Goal: Information Seeking & Learning: Check status

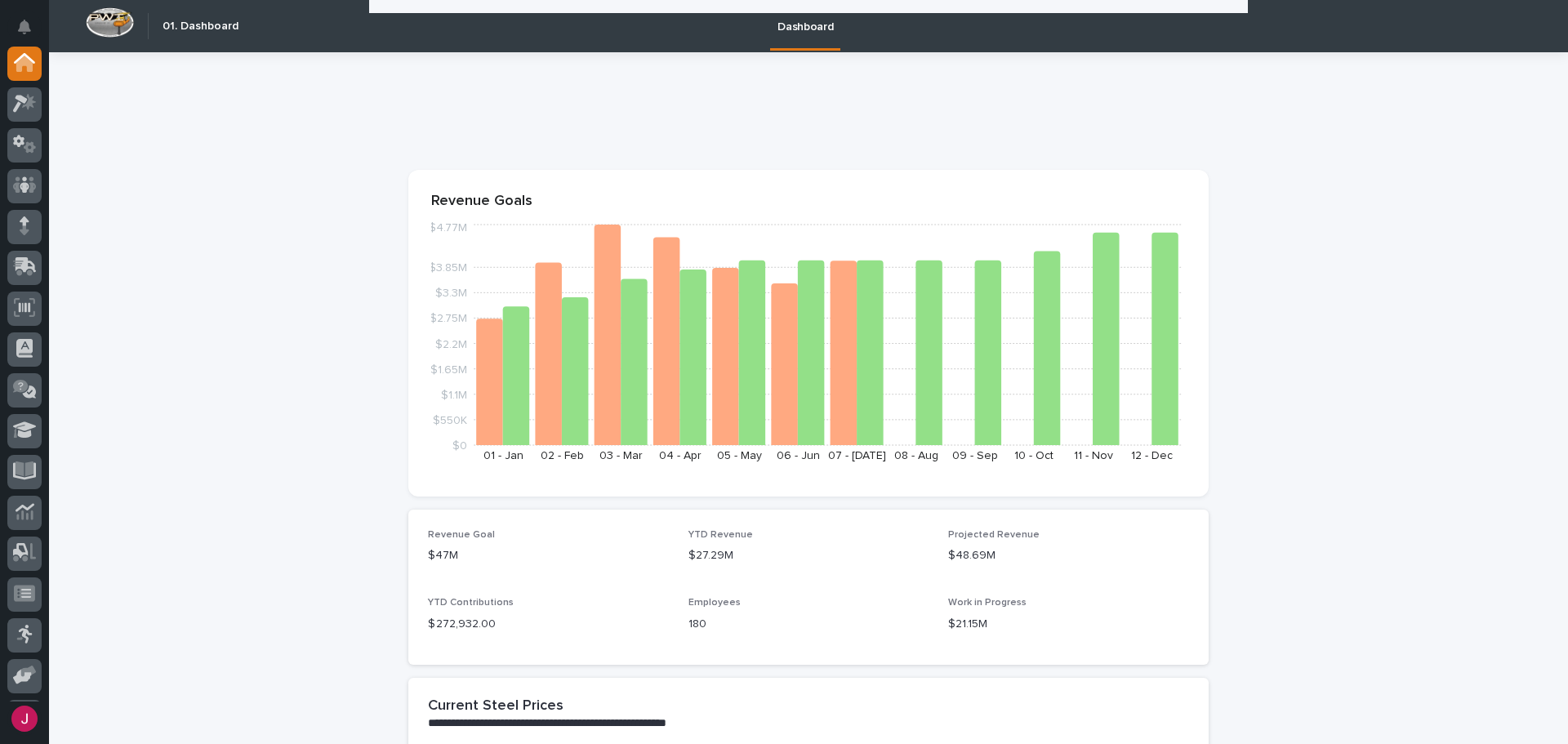
scroll to position [653, 0]
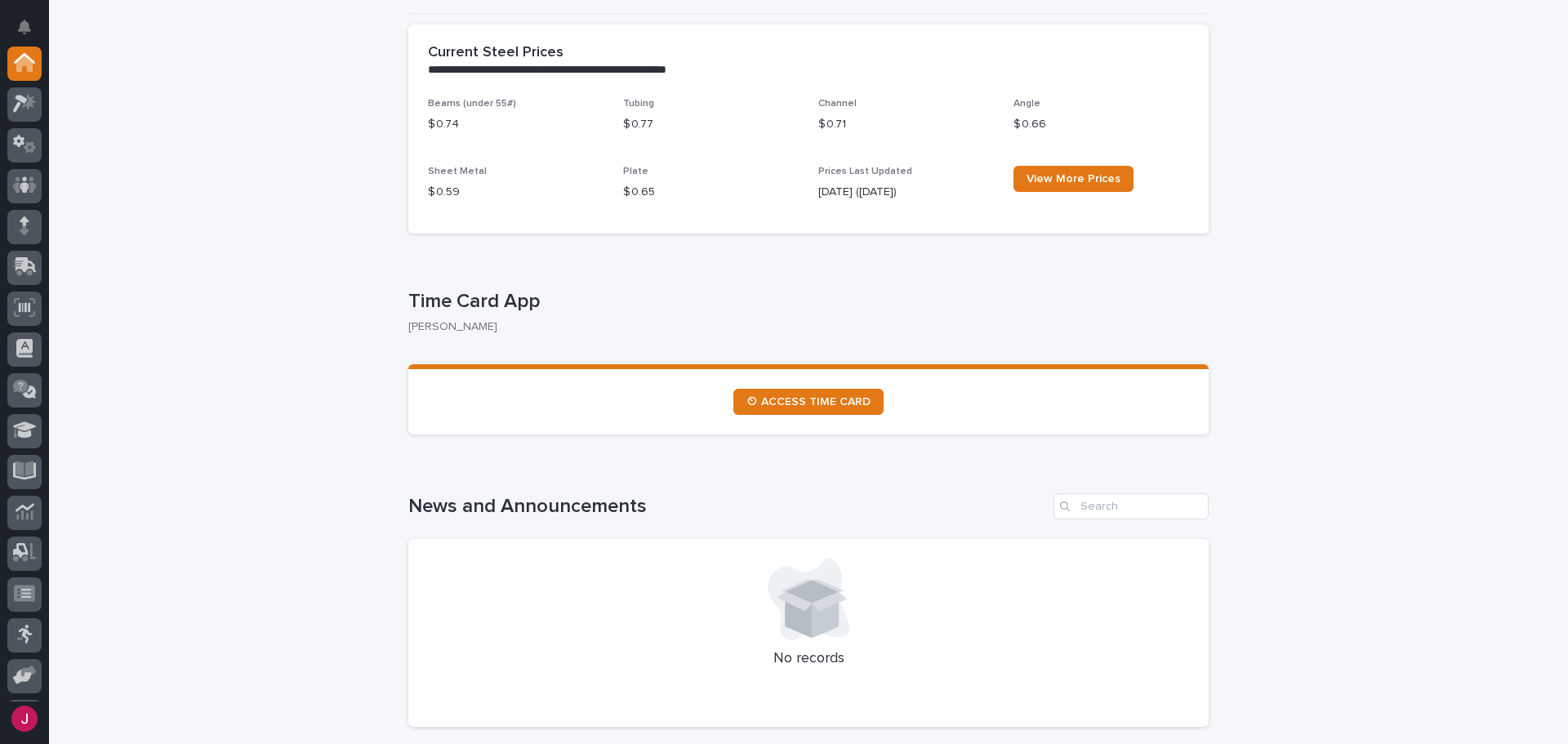
click at [734, 389] on link "⏲ ACCESS TIME CARD" at bounding box center [809, 401] width 151 height 26
click at [29, 279] on div at bounding box center [24, 268] width 34 height 34
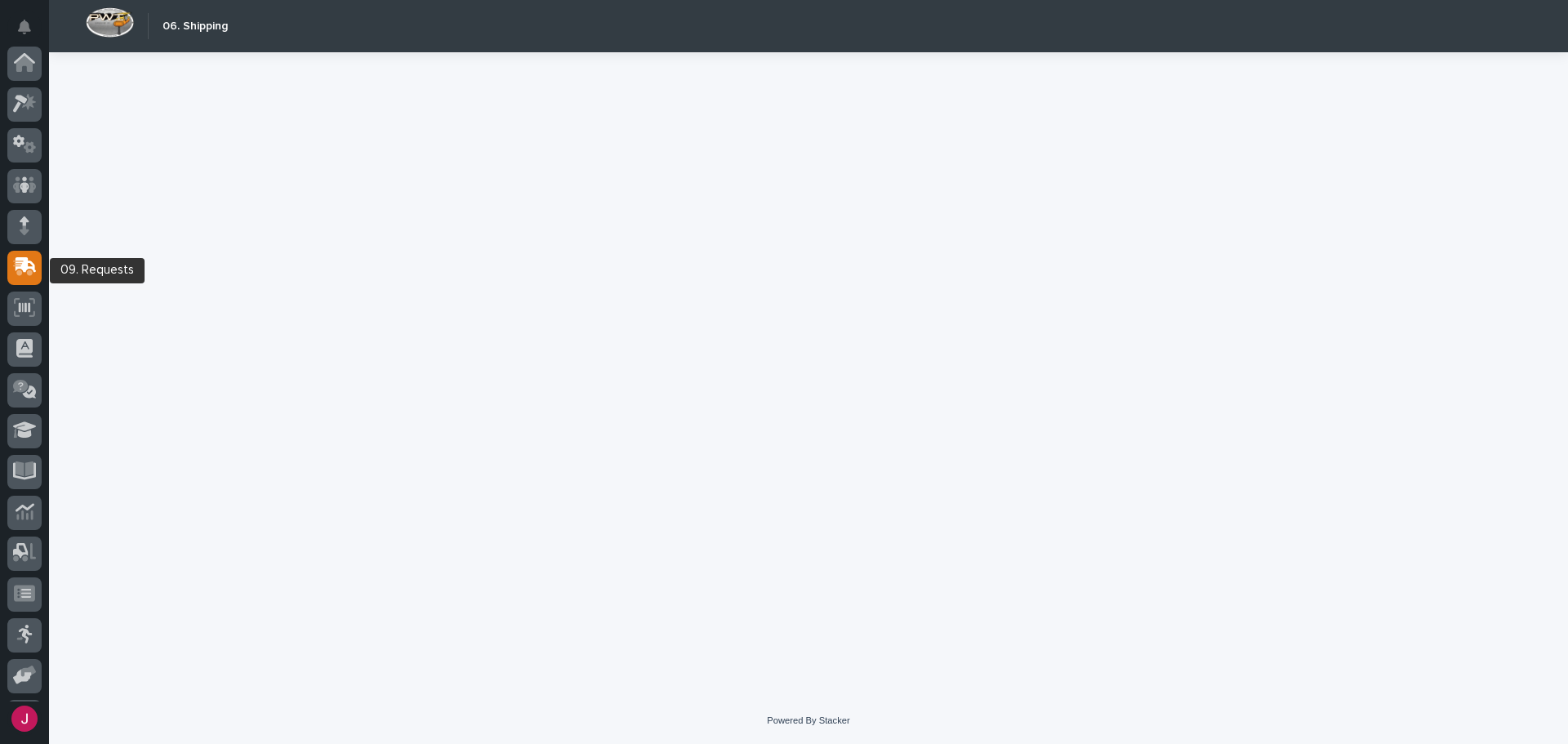
scroll to position [121, 0]
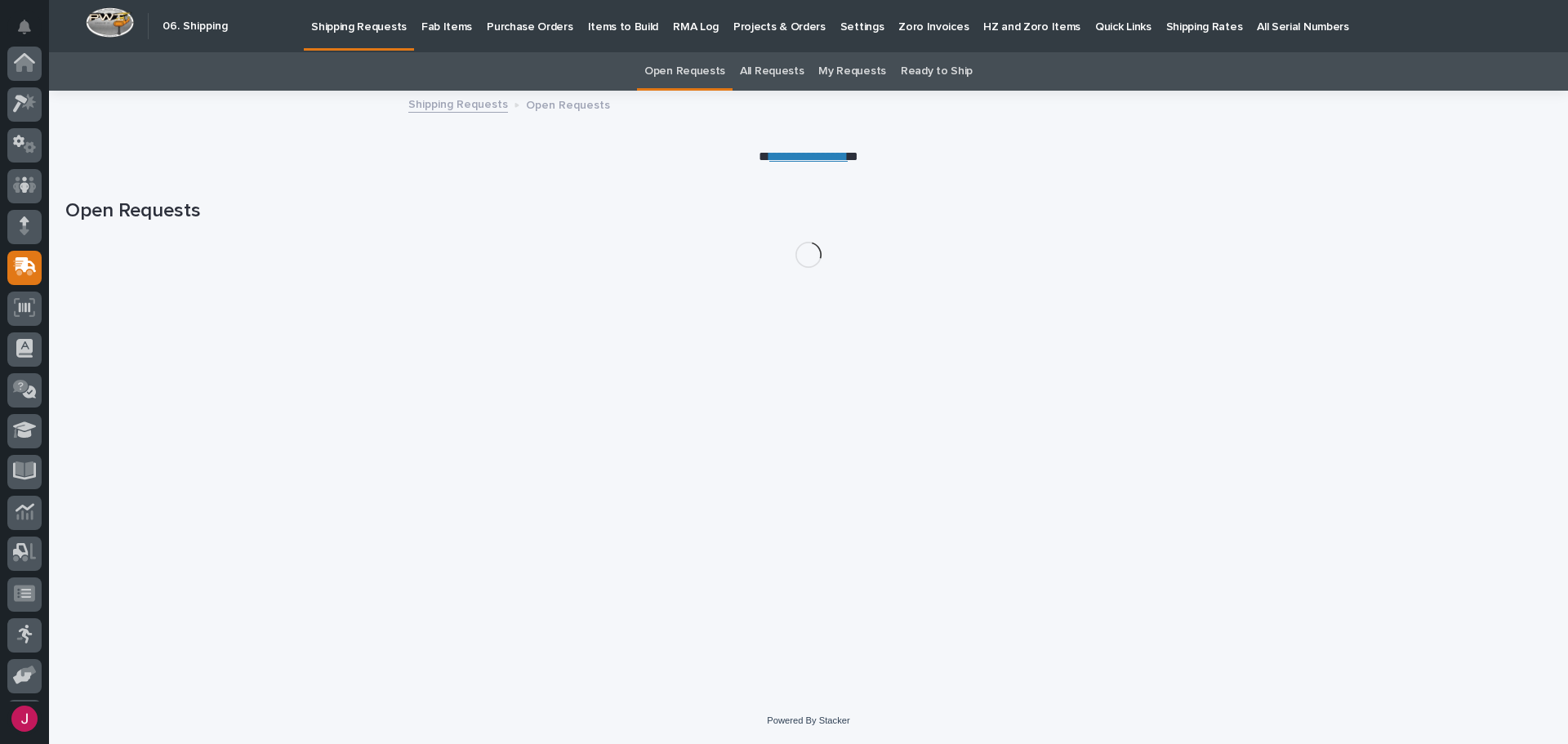
scroll to position [121, 0]
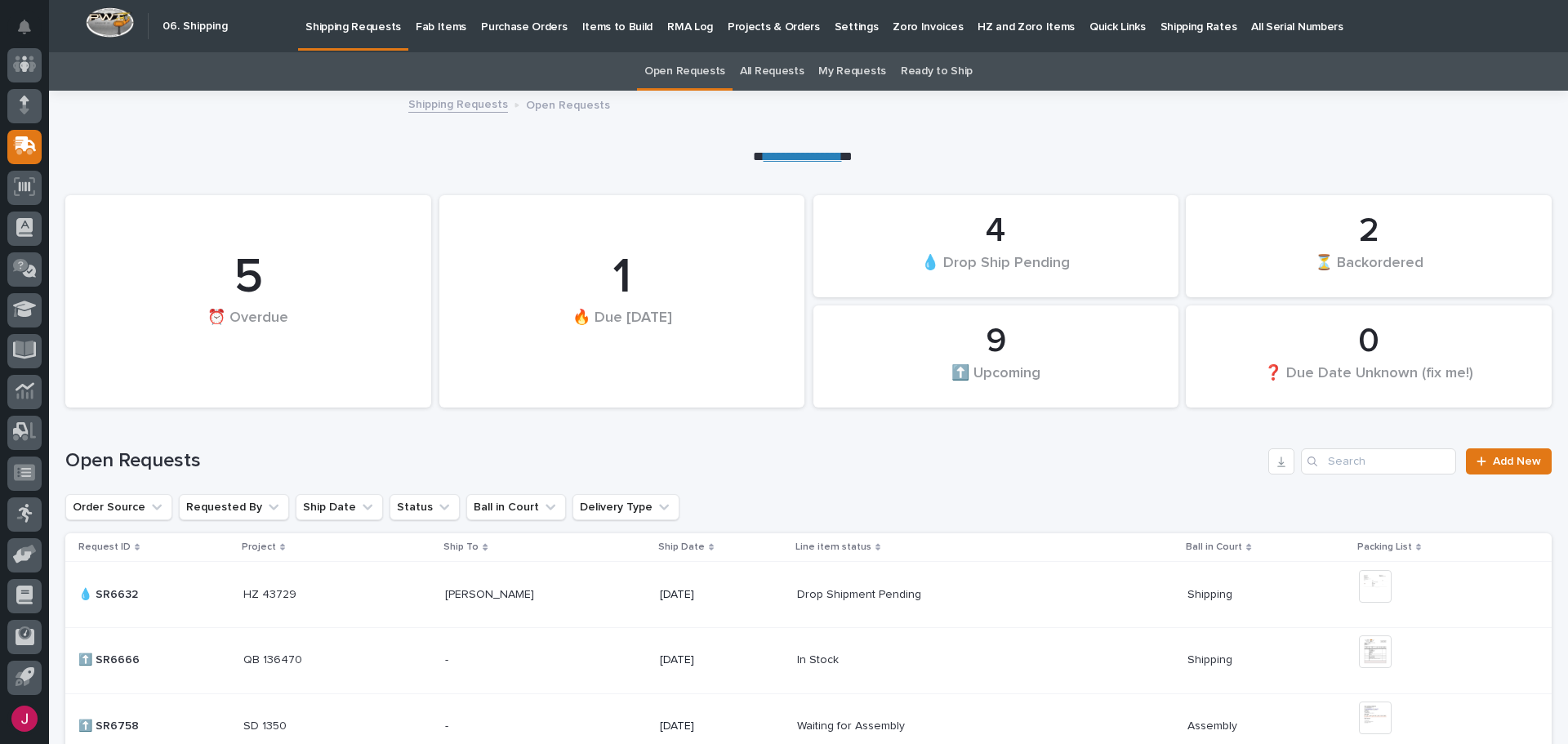
click at [433, 25] on p "Fab Items" at bounding box center [440, 17] width 50 height 34
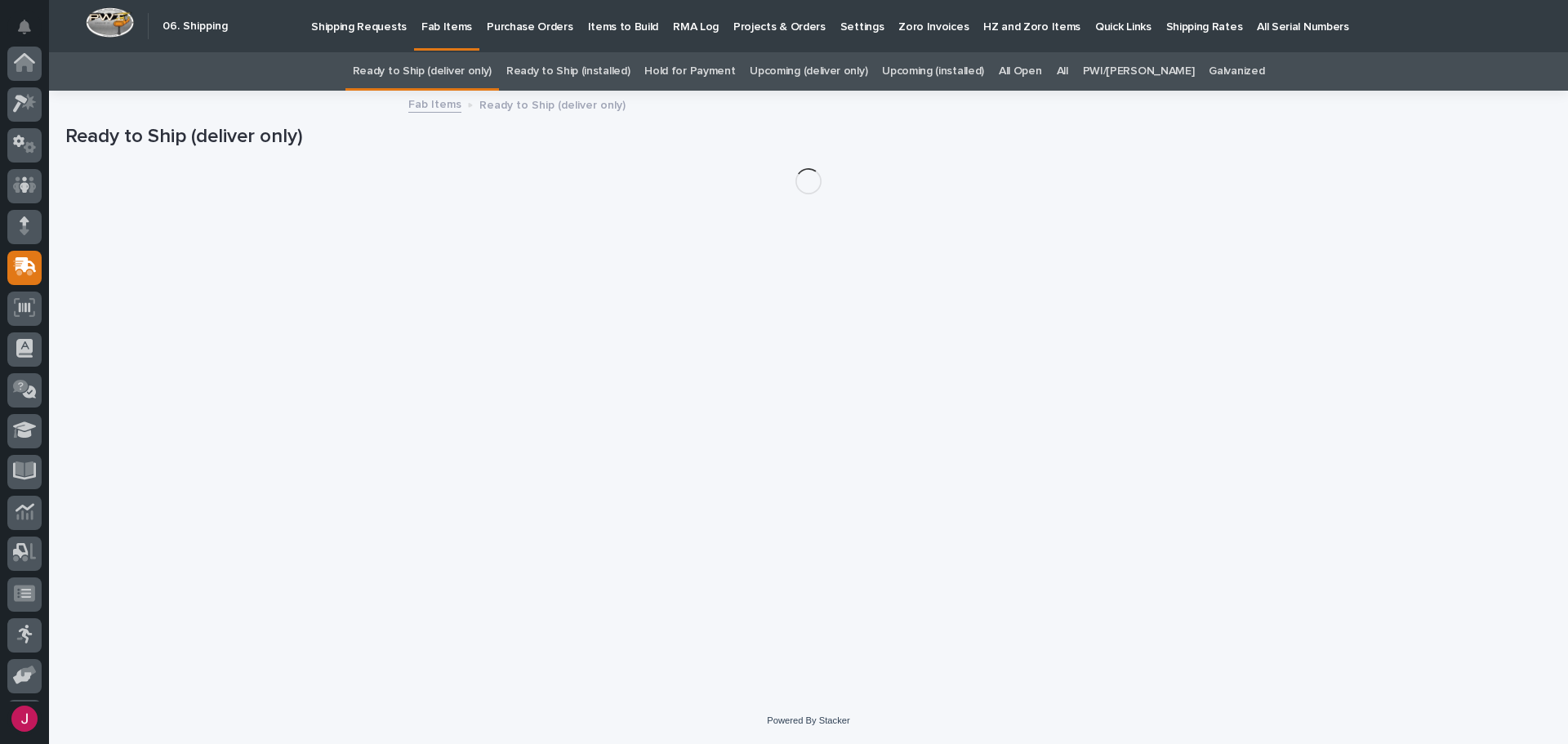
scroll to position [121, 0]
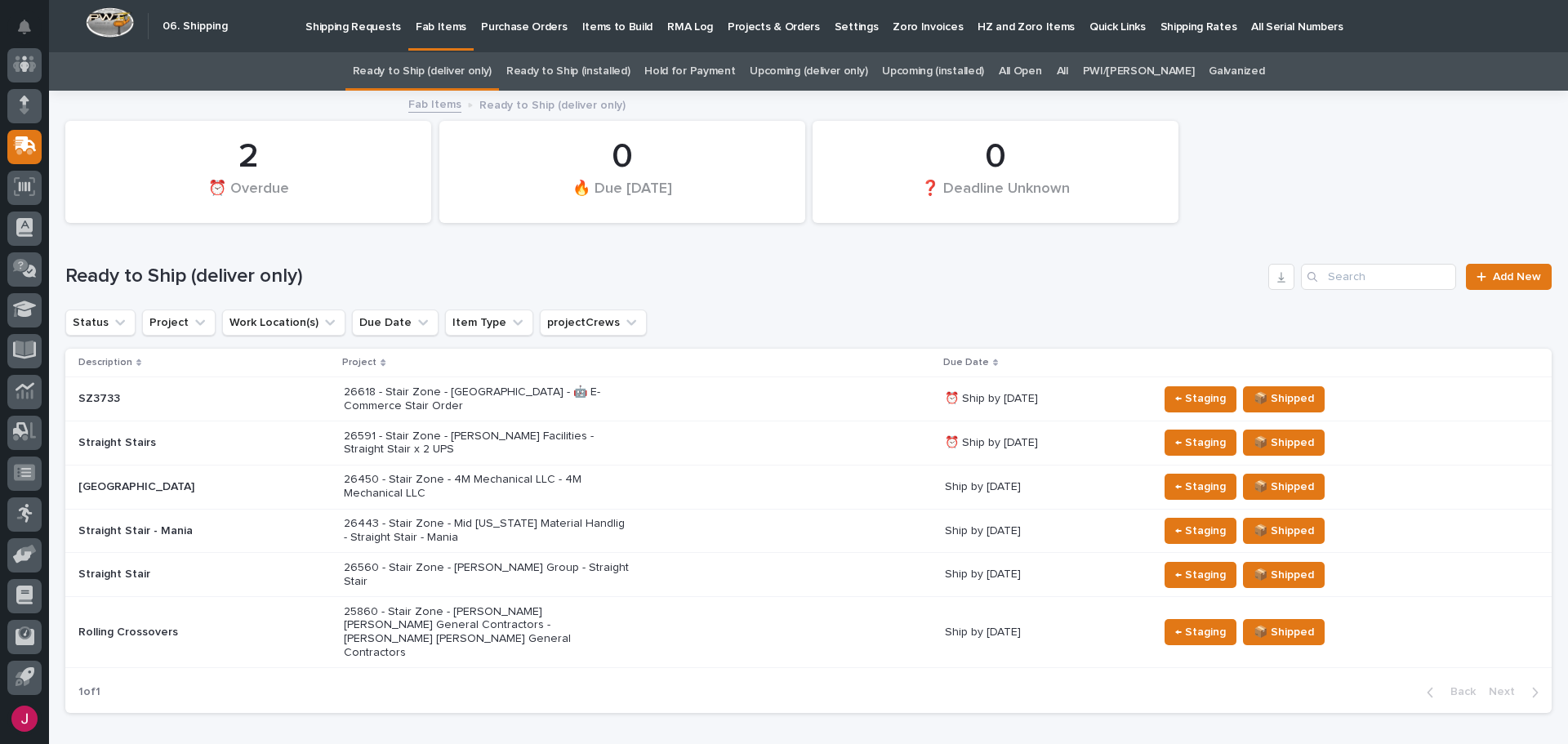
click at [1068, 71] on link "All" at bounding box center [1062, 71] width 12 height 39
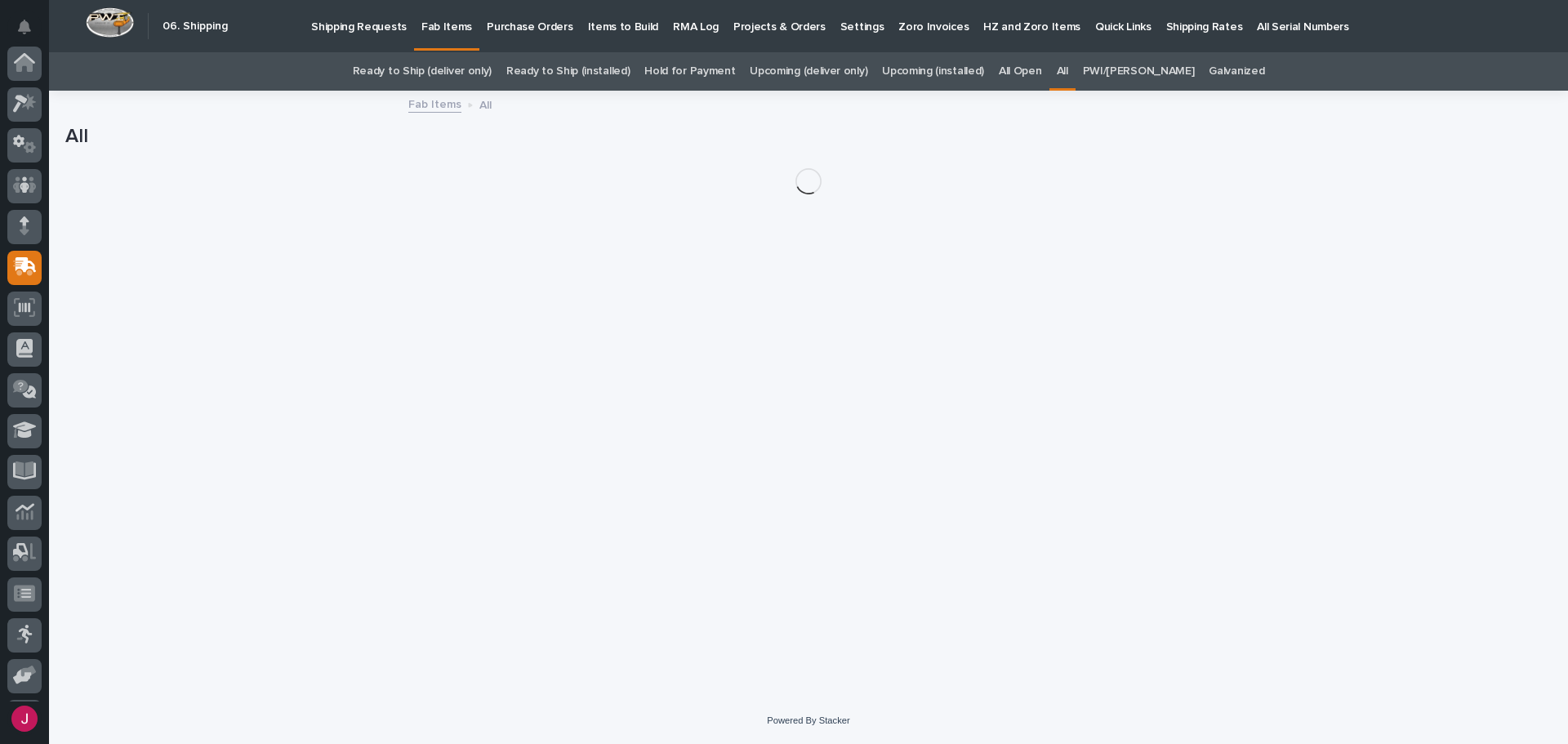
scroll to position [121, 0]
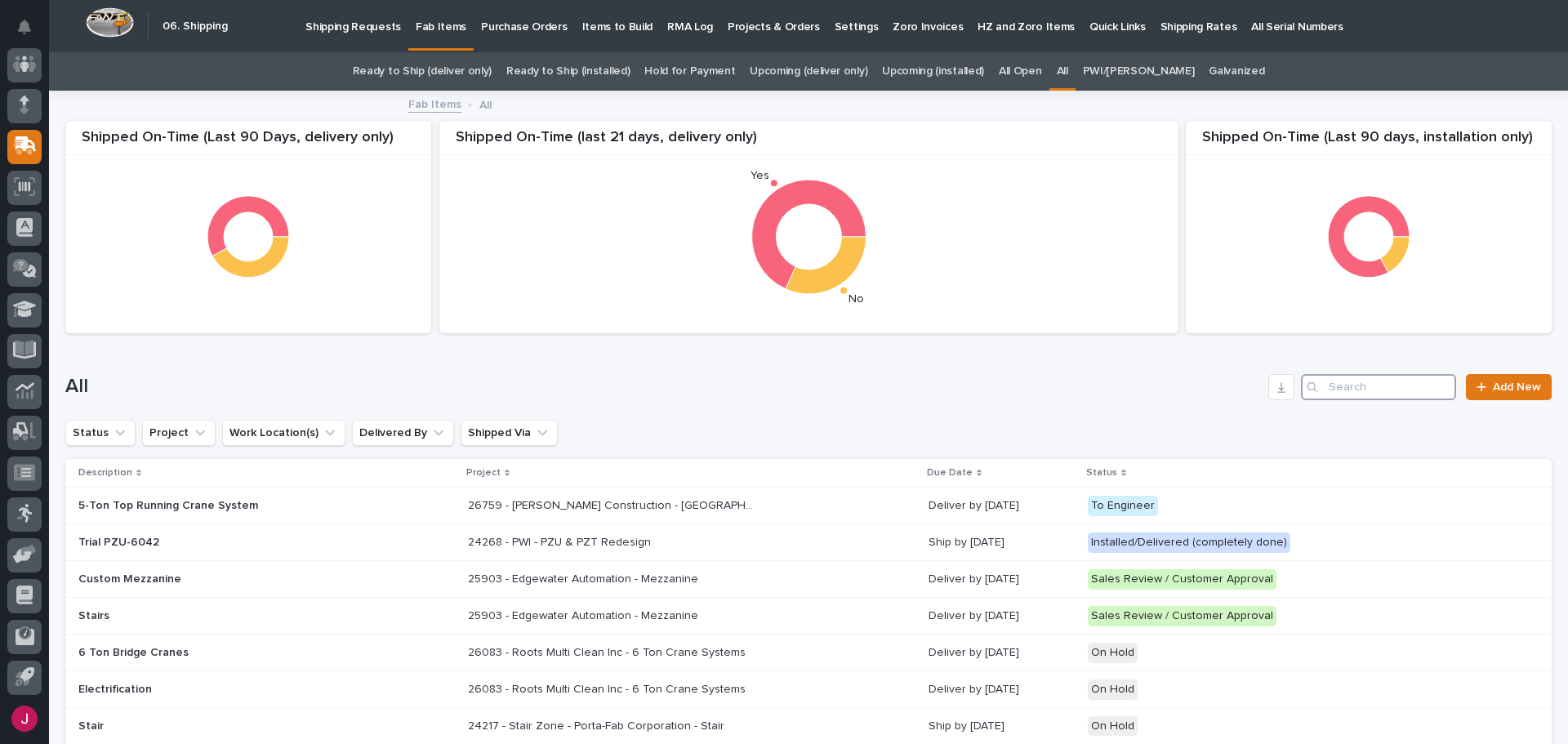
click at [1328, 390] on input "Search" at bounding box center [1378, 387] width 155 height 26
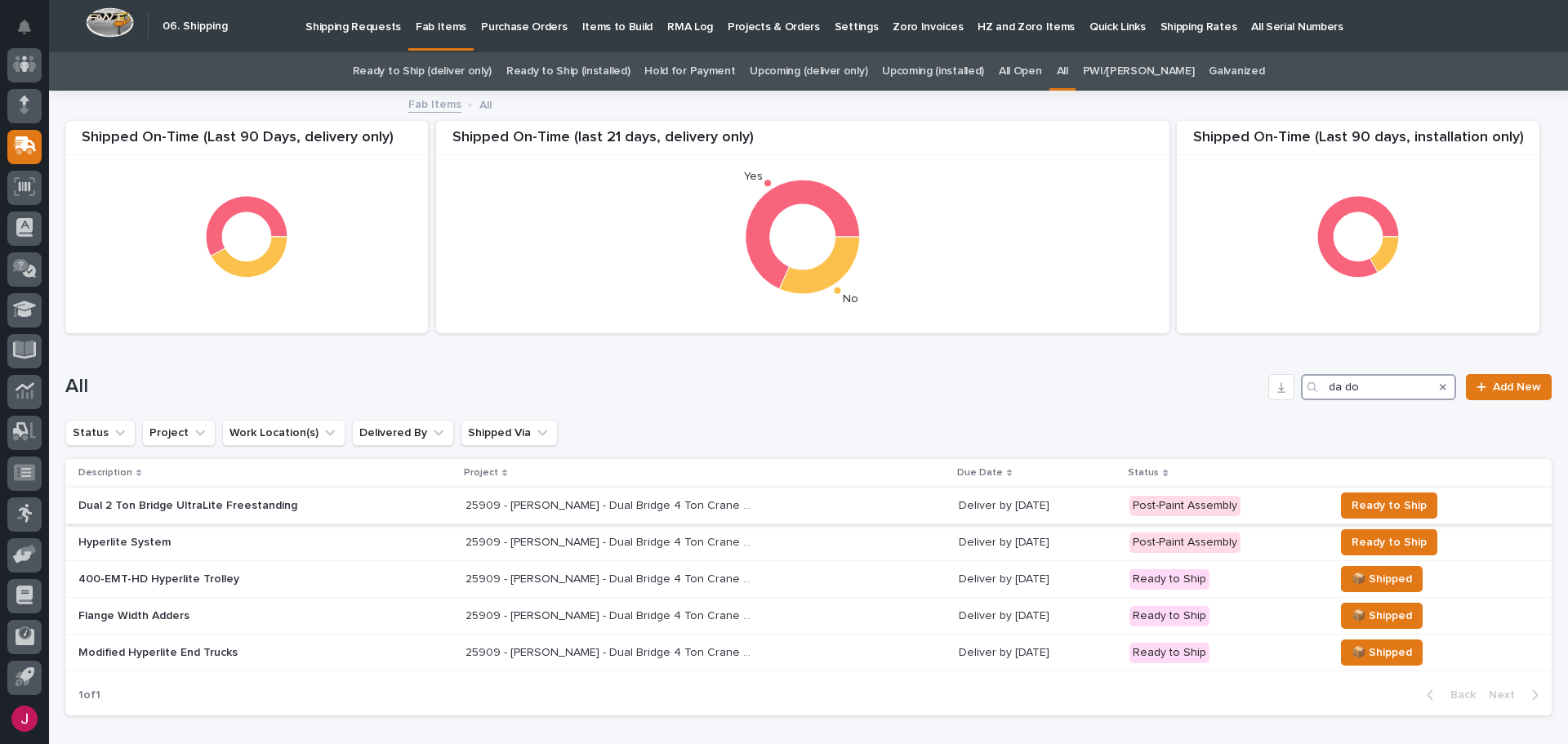
type input "da do"
click at [584, 507] on p "25909 - [PERSON_NAME] - Dual Bridge 4 Ton Crane System" at bounding box center [610, 504] width 289 height 17
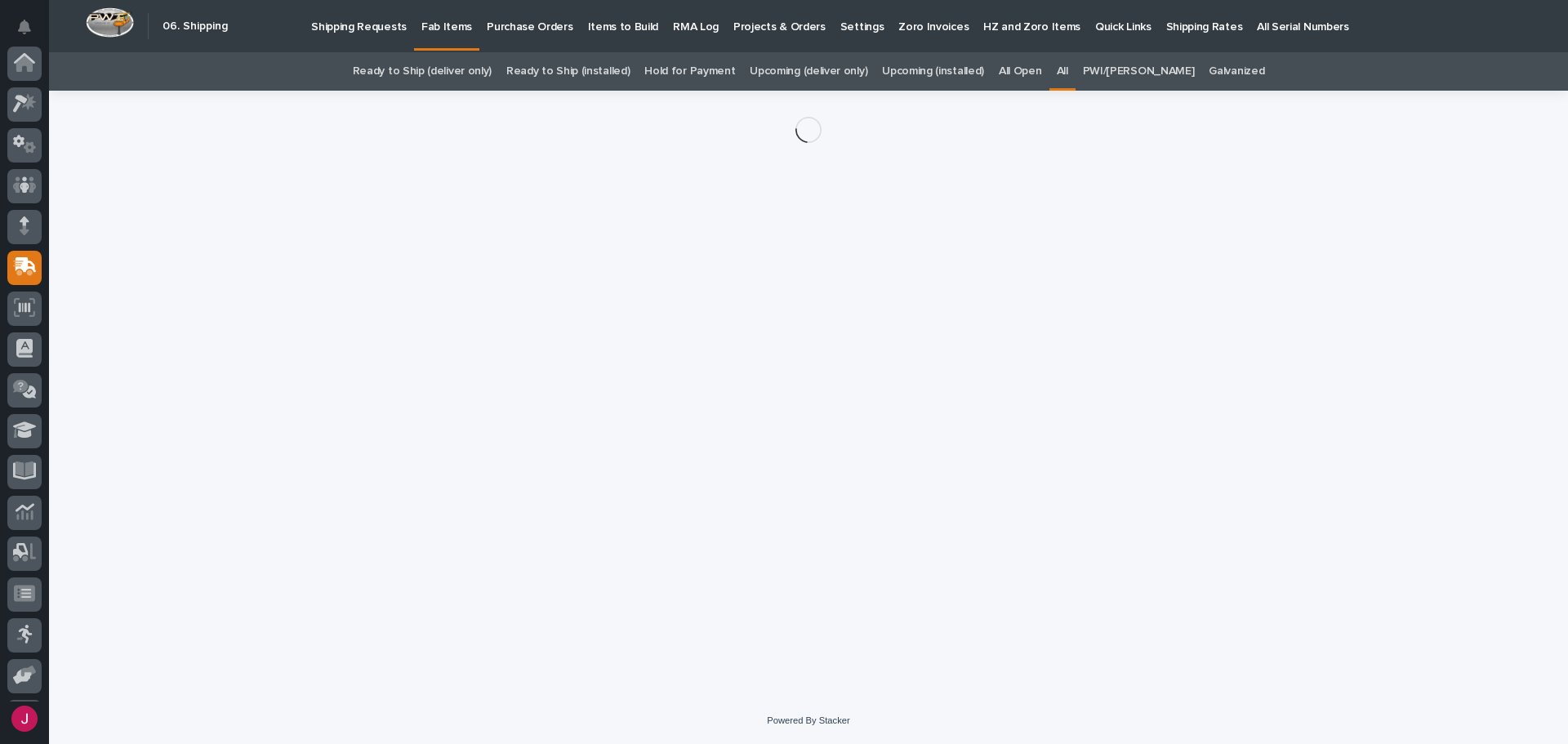
scroll to position [121, 0]
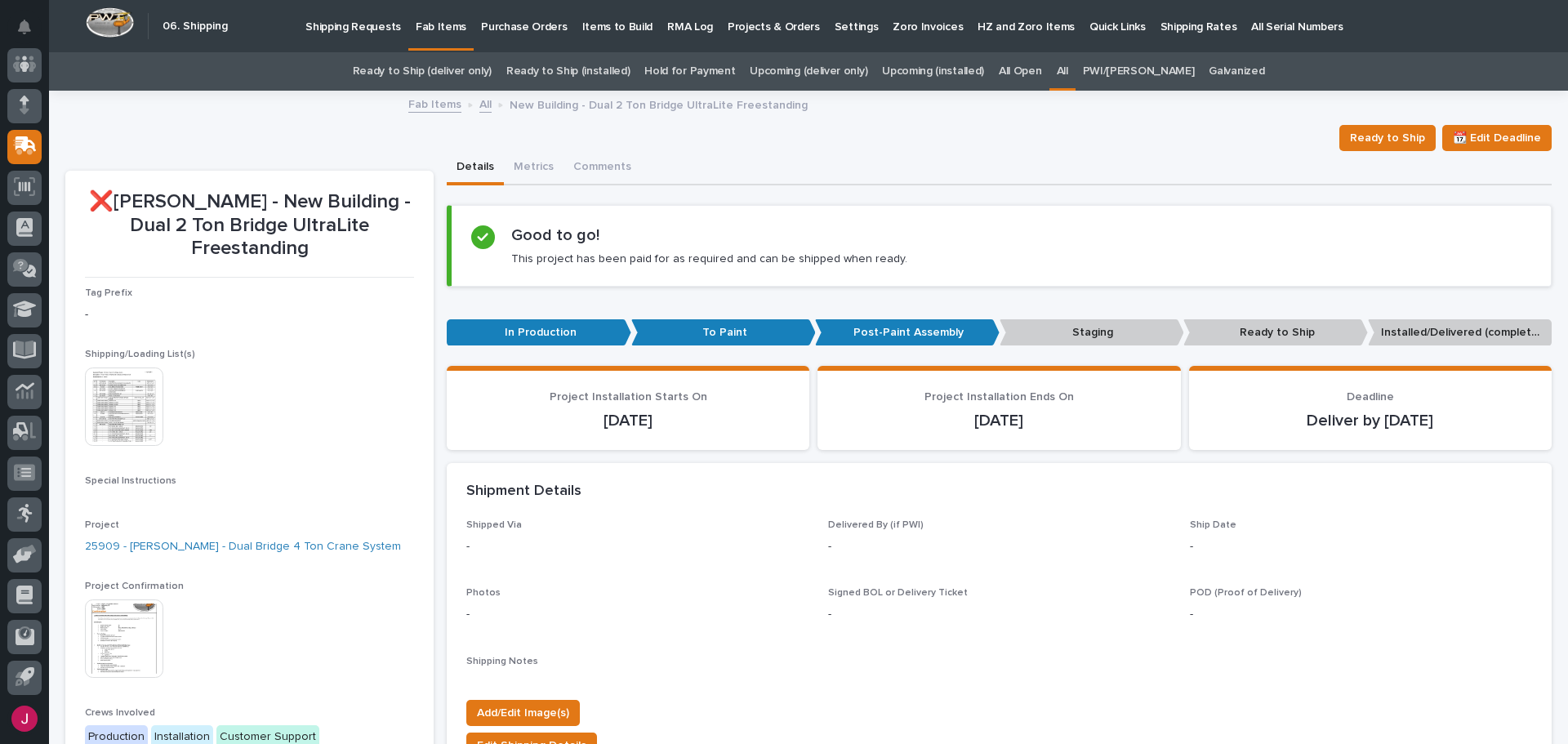
click at [127, 600] on img at bounding box center [124, 638] width 78 height 78
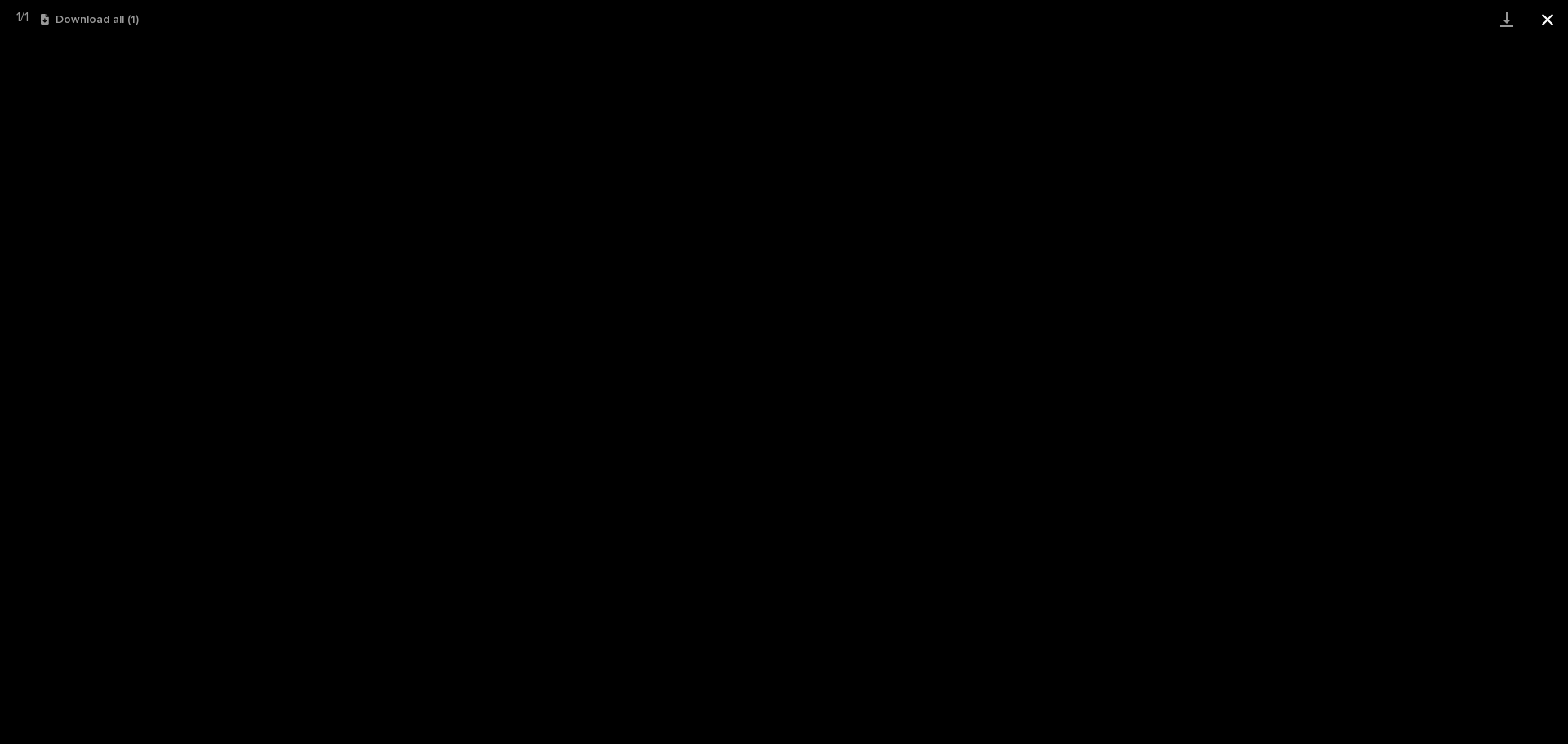
click at [1544, 21] on button "Close gallery" at bounding box center [1548, 19] width 41 height 39
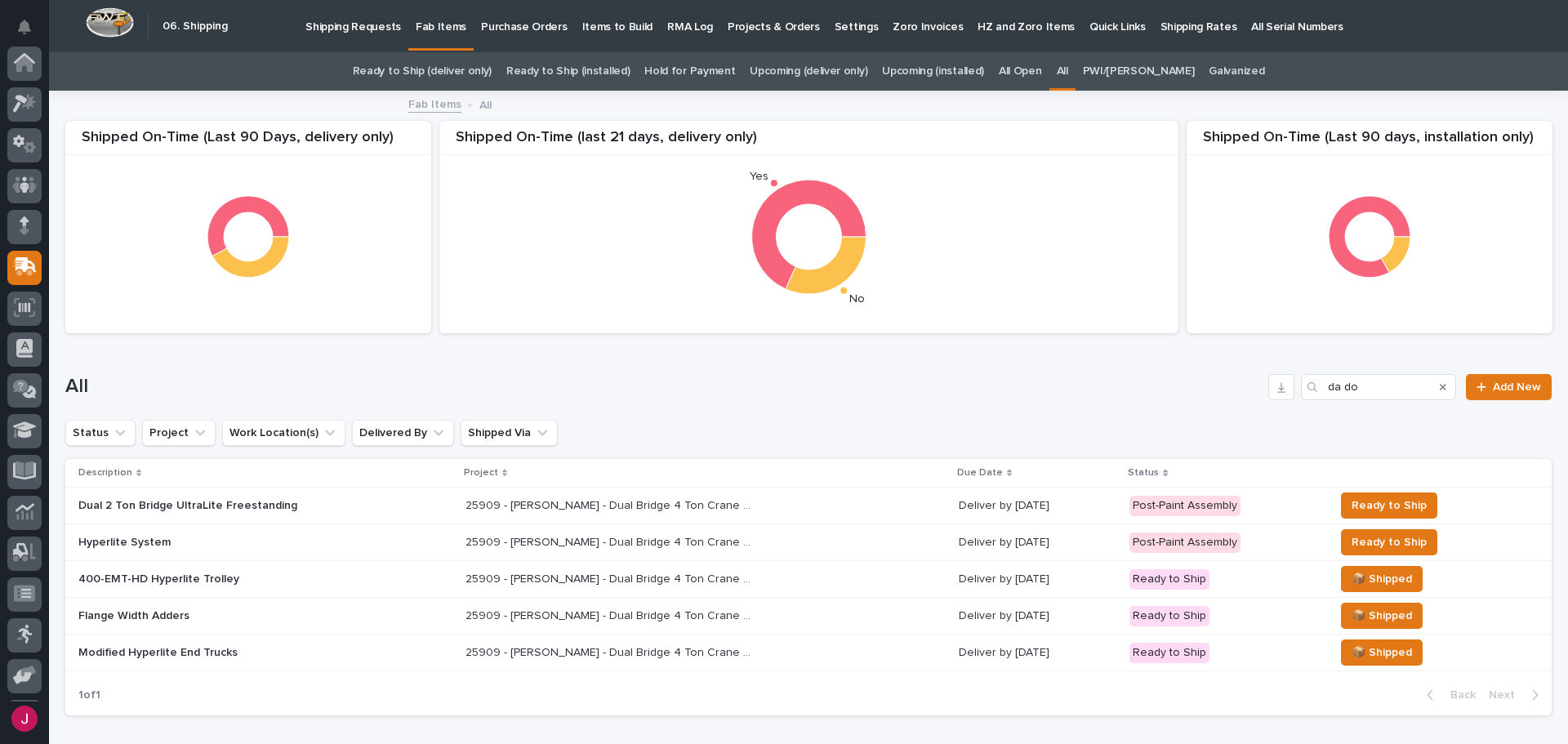
scroll to position [121, 0]
drag, startPoint x: 1353, startPoint y: 385, endPoint x: 1246, endPoint y: 384, distance: 107.0
click at [1246, 384] on div "All da do Add New" at bounding box center [808, 387] width 1486 height 26
type input "x"
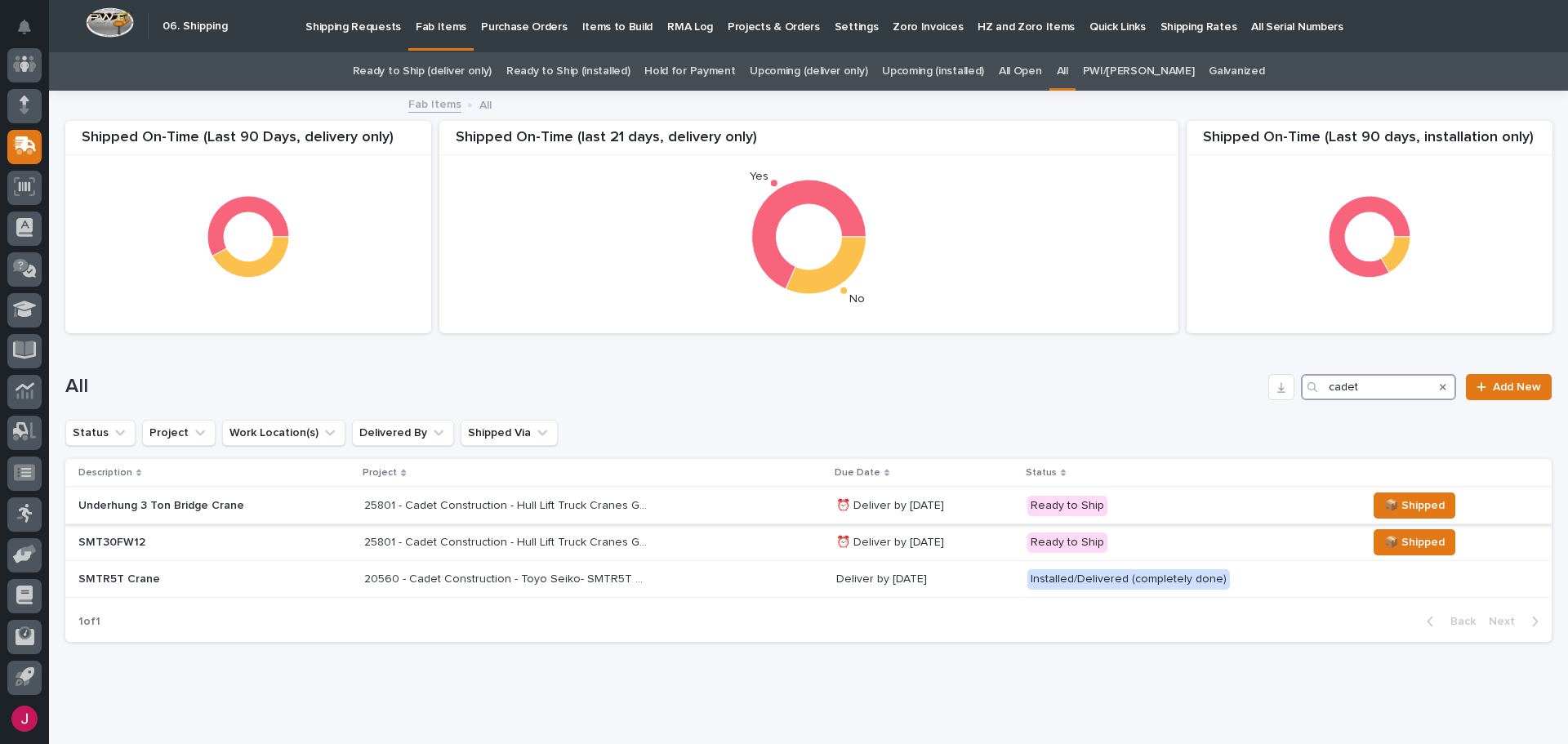
type input "cadet"
click at [459, 507] on p "25801 - Cadet Construction - Hull Lift Truck Cranes Goshen" at bounding box center [509, 504] width 289 height 17
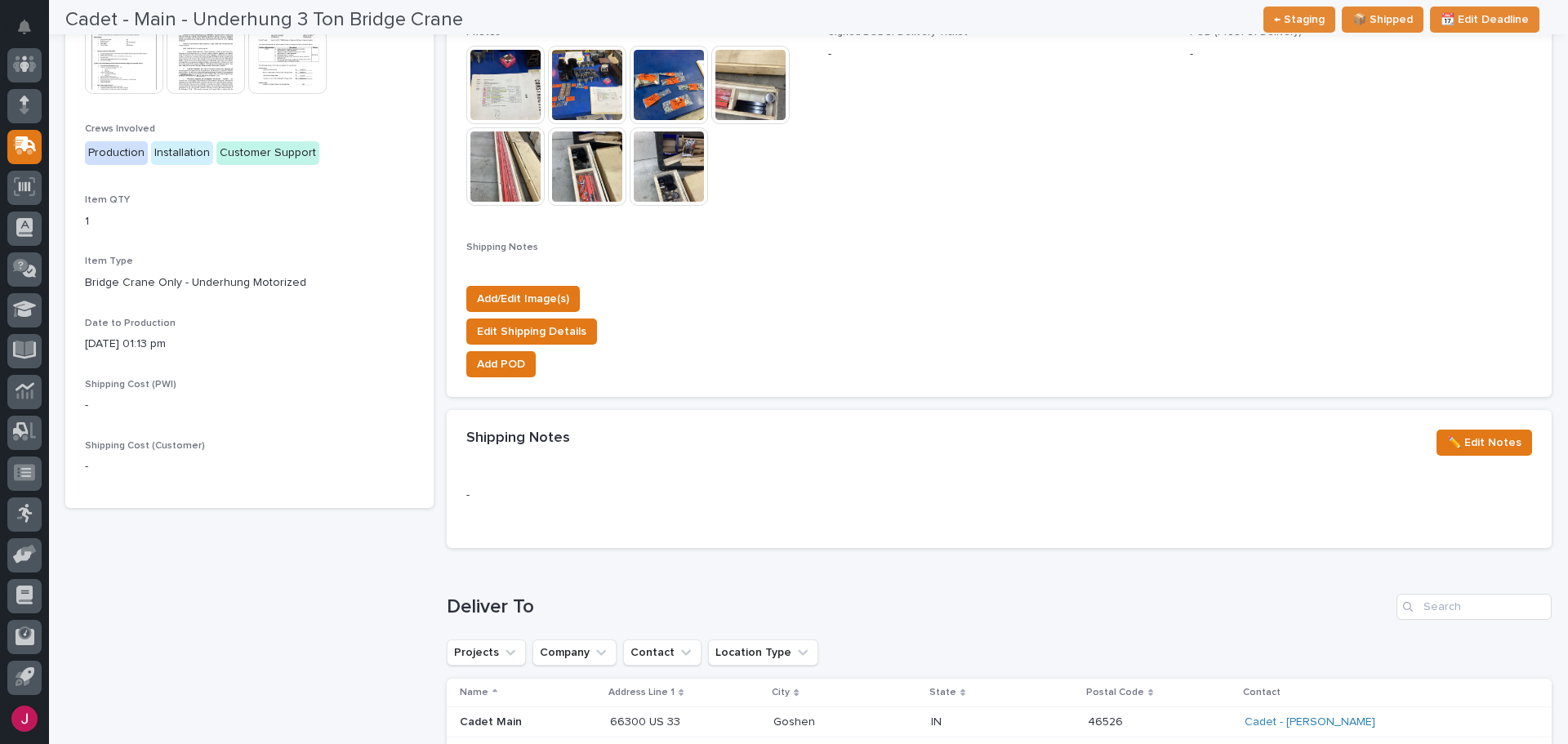
scroll to position [713, 0]
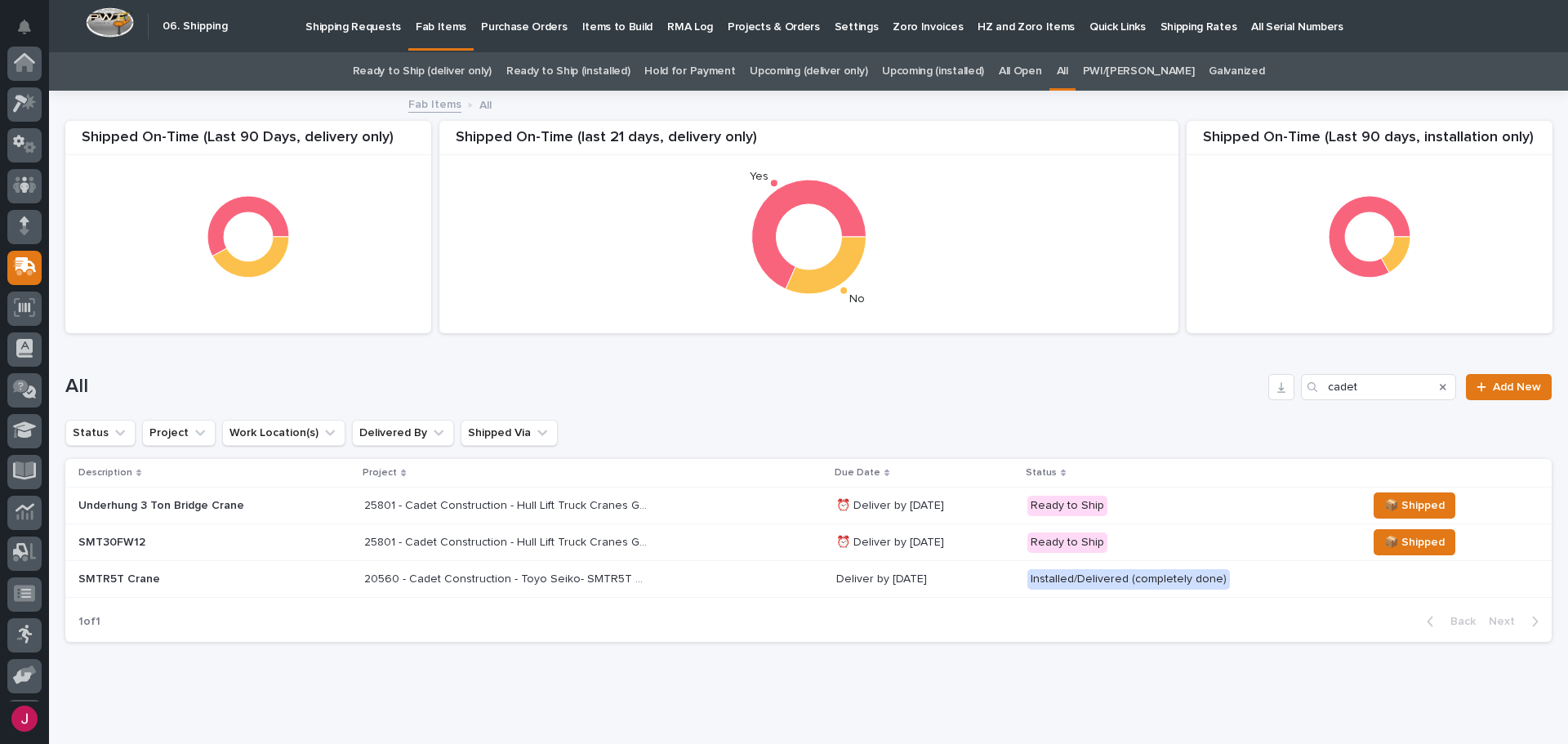
scroll to position [121, 0]
drag, startPoint x: 1363, startPoint y: 386, endPoint x: 1082, endPoint y: 414, distance: 282.4
click at [1082, 414] on div "All cadet Add New" at bounding box center [808, 381] width 1486 height 78
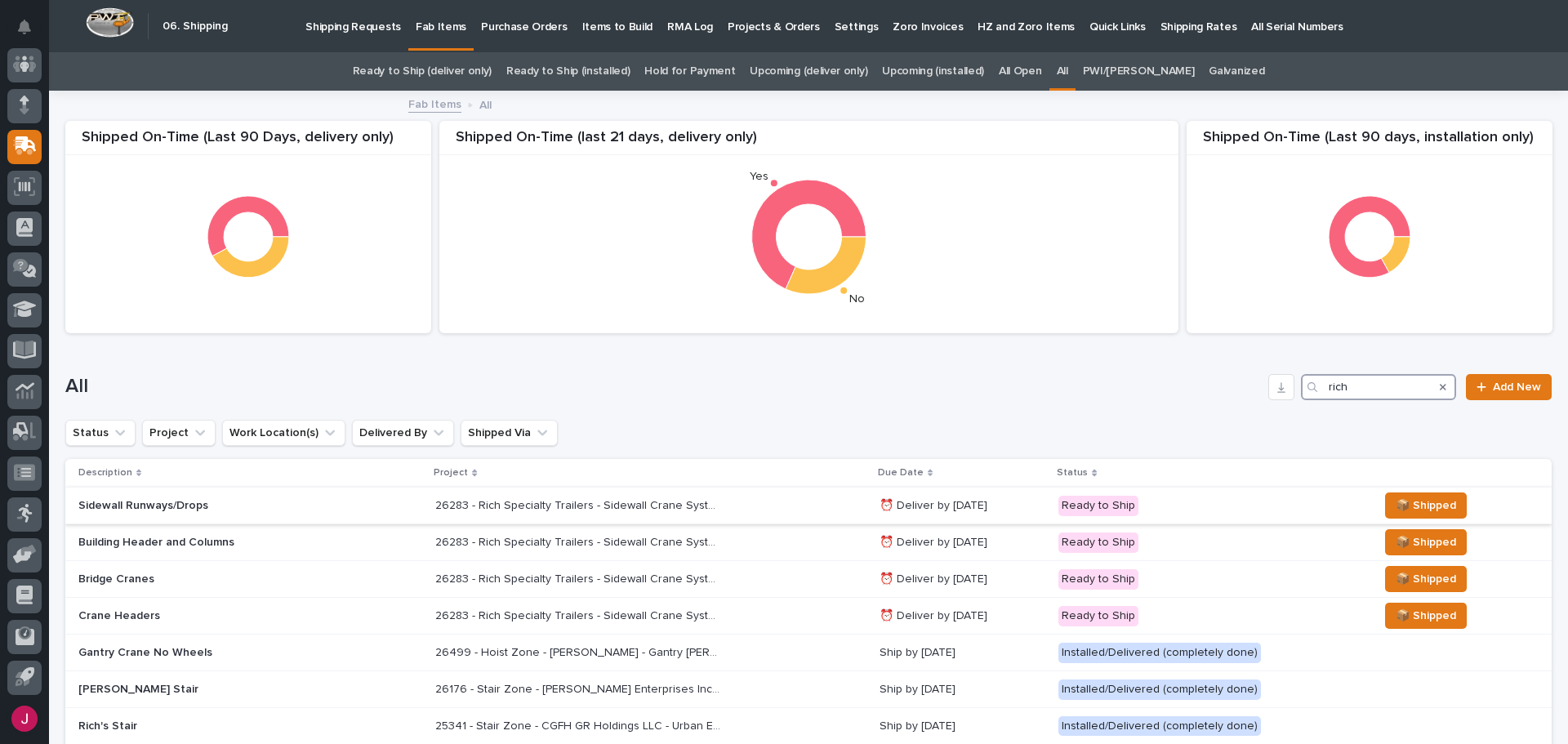
type input "rich"
click at [532, 505] on p "26283 - Rich Specialty Trailers - Sidewall Crane Systems And Column Spanner" at bounding box center [579, 504] width 289 height 17
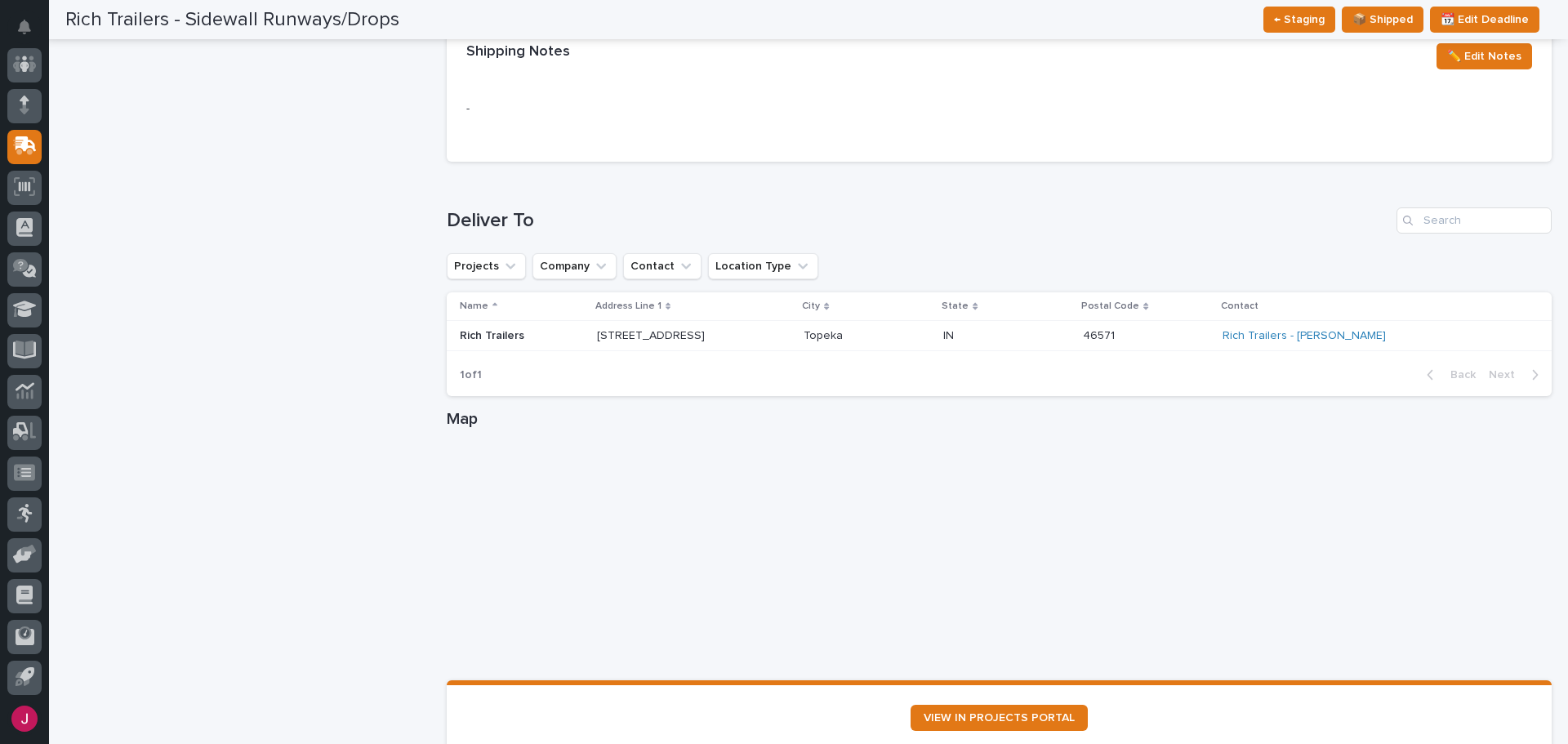
scroll to position [1204, 0]
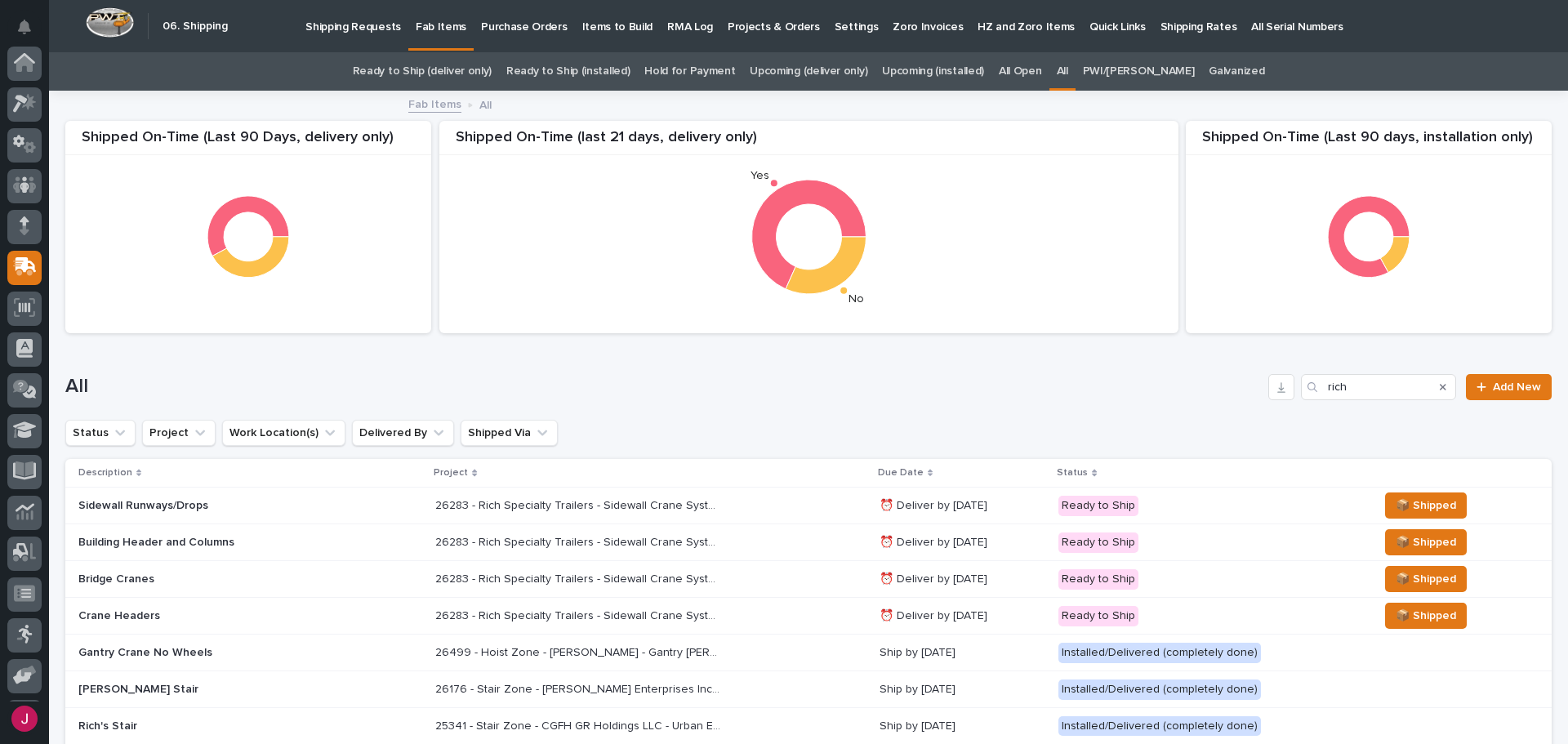
scroll to position [121, 0]
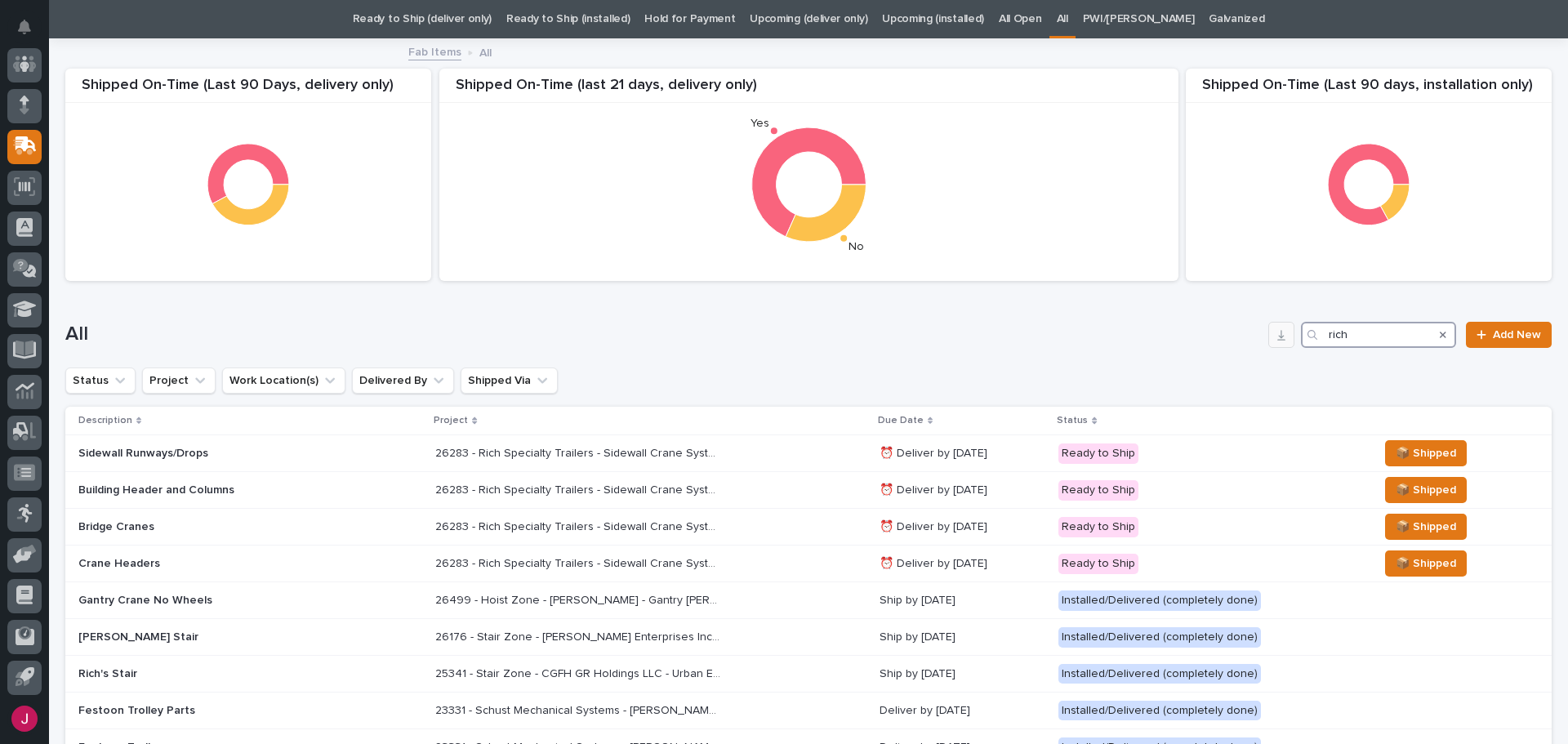
drag, startPoint x: 1353, startPoint y: 340, endPoint x: 1281, endPoint y: 341, distance: 72.0
click at [1282, 340] on div "All rich Add New" at bounding box center [808, 335] width 1486 height 26
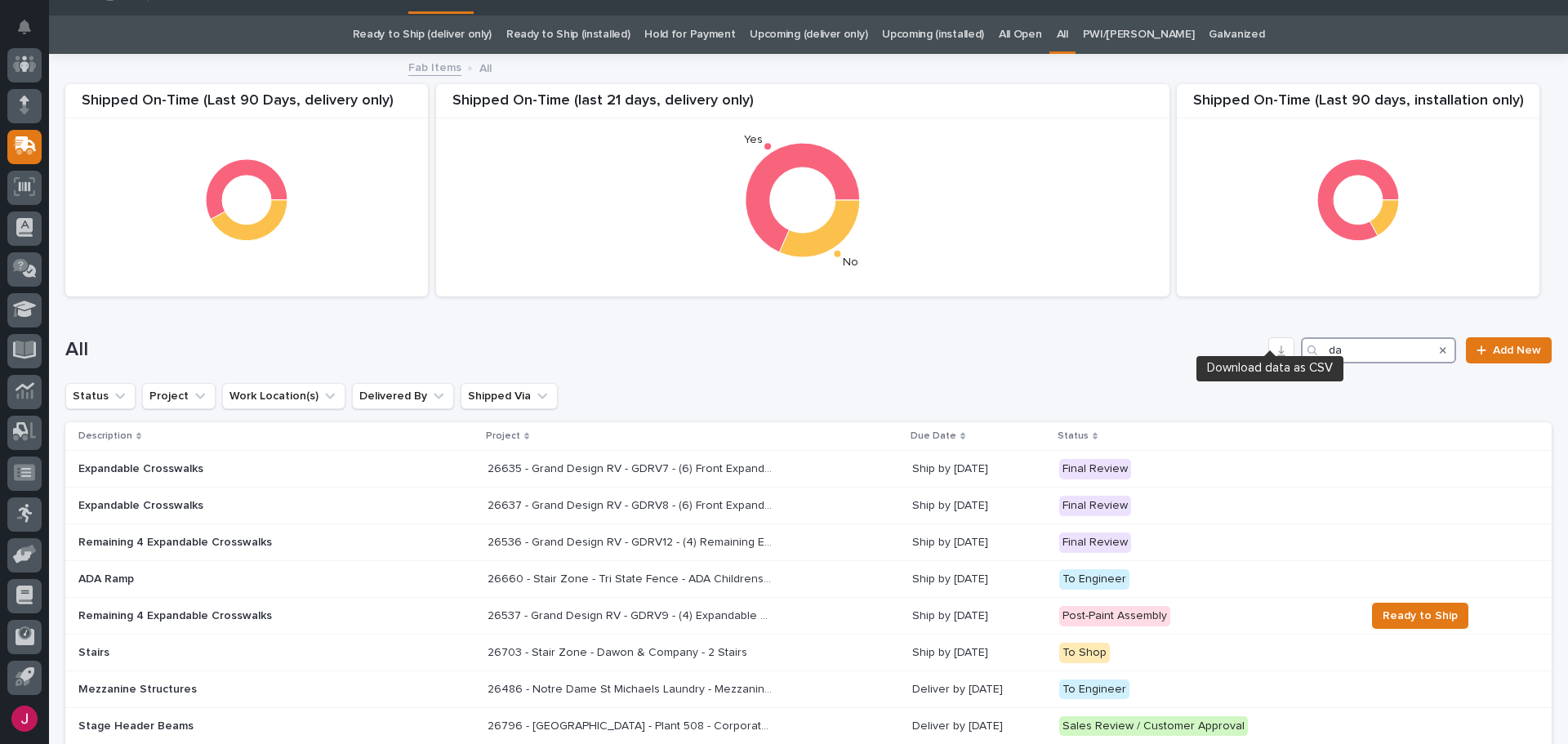
scroll to position [52, 0]
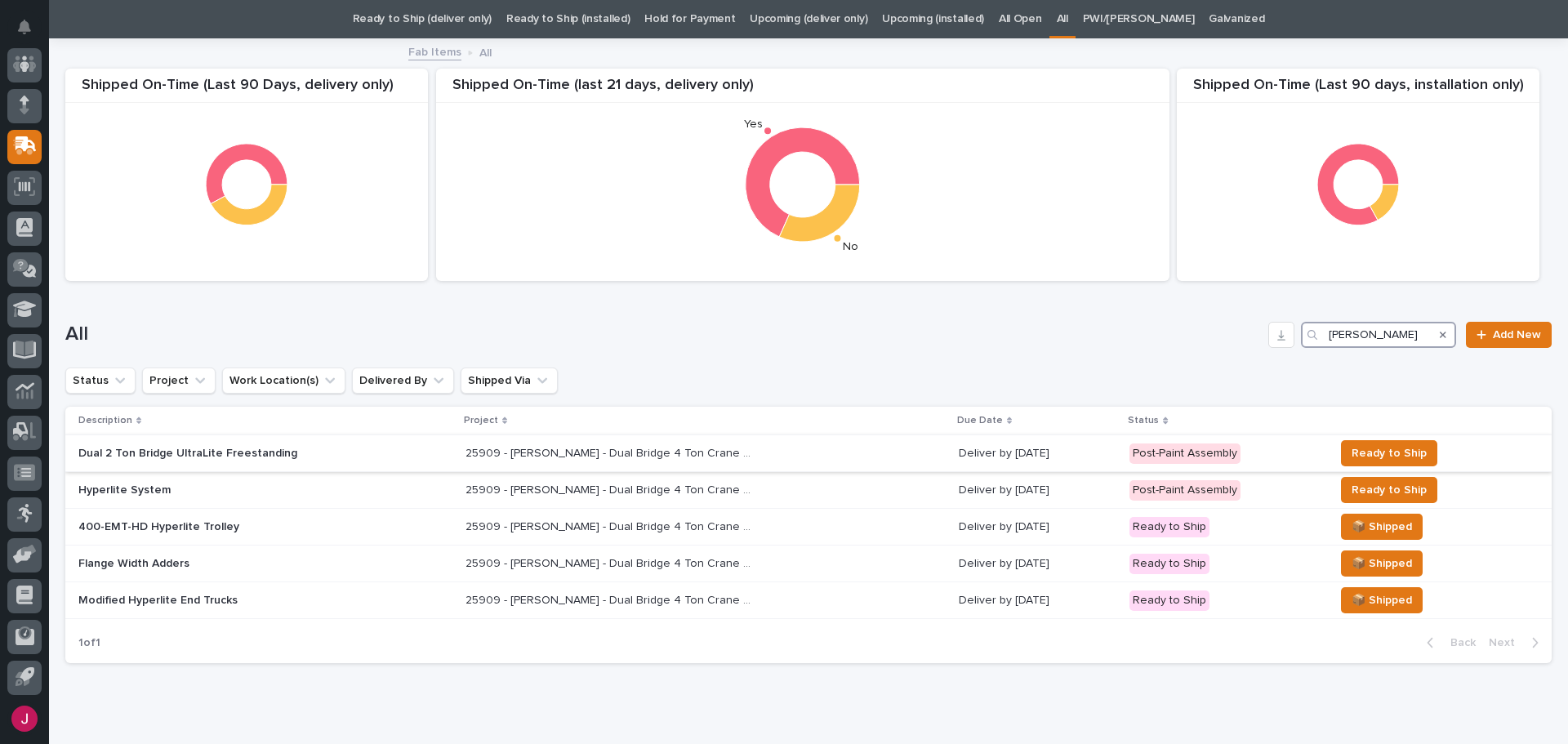
type input "[PERSON_NAME]"
click at [527, 454] on p "25909 - [PERSON_NAME] - Dual Bridge 4 Ton Crane System" at bounding box center [610, 451] width 289 height 17
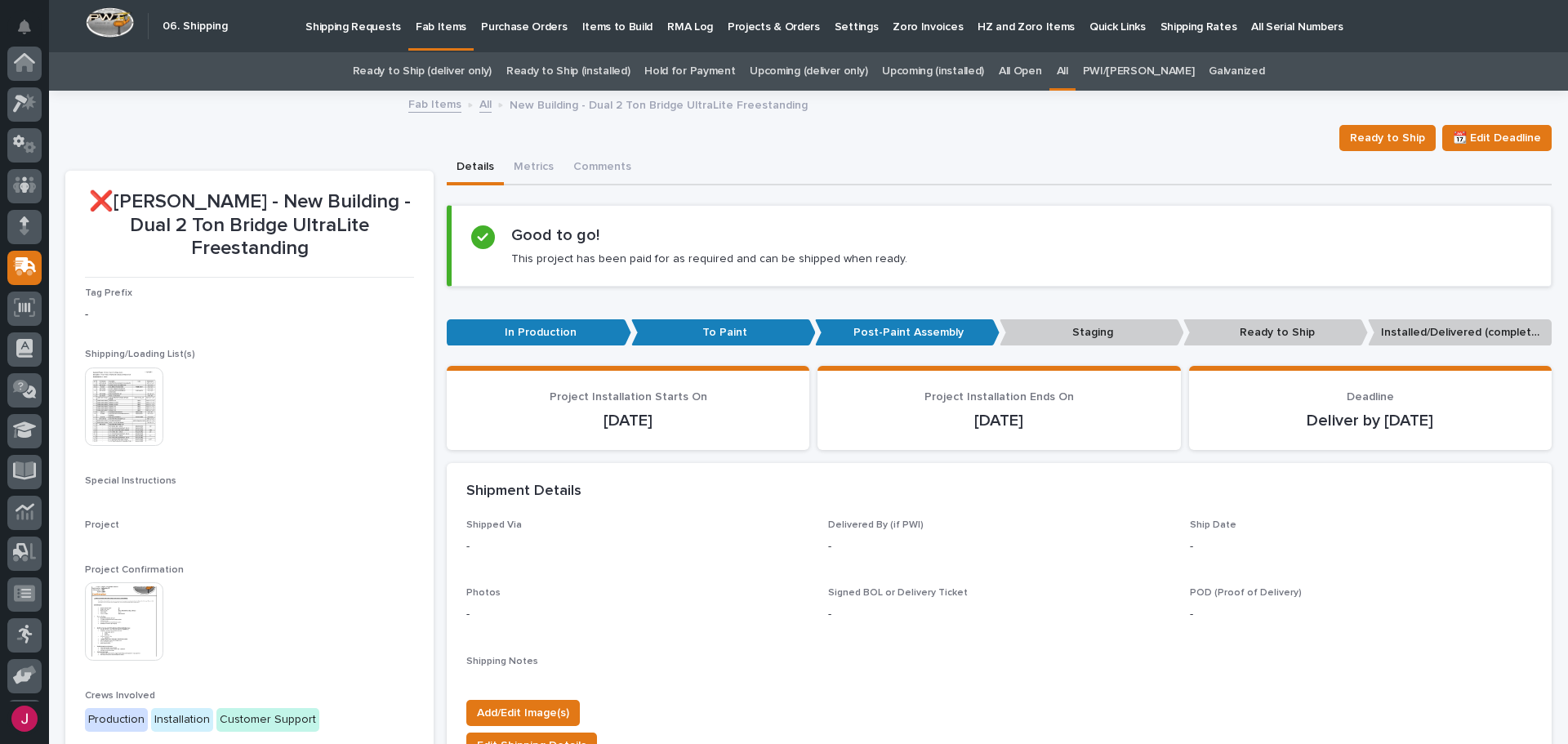
scroll to position [121, 0]
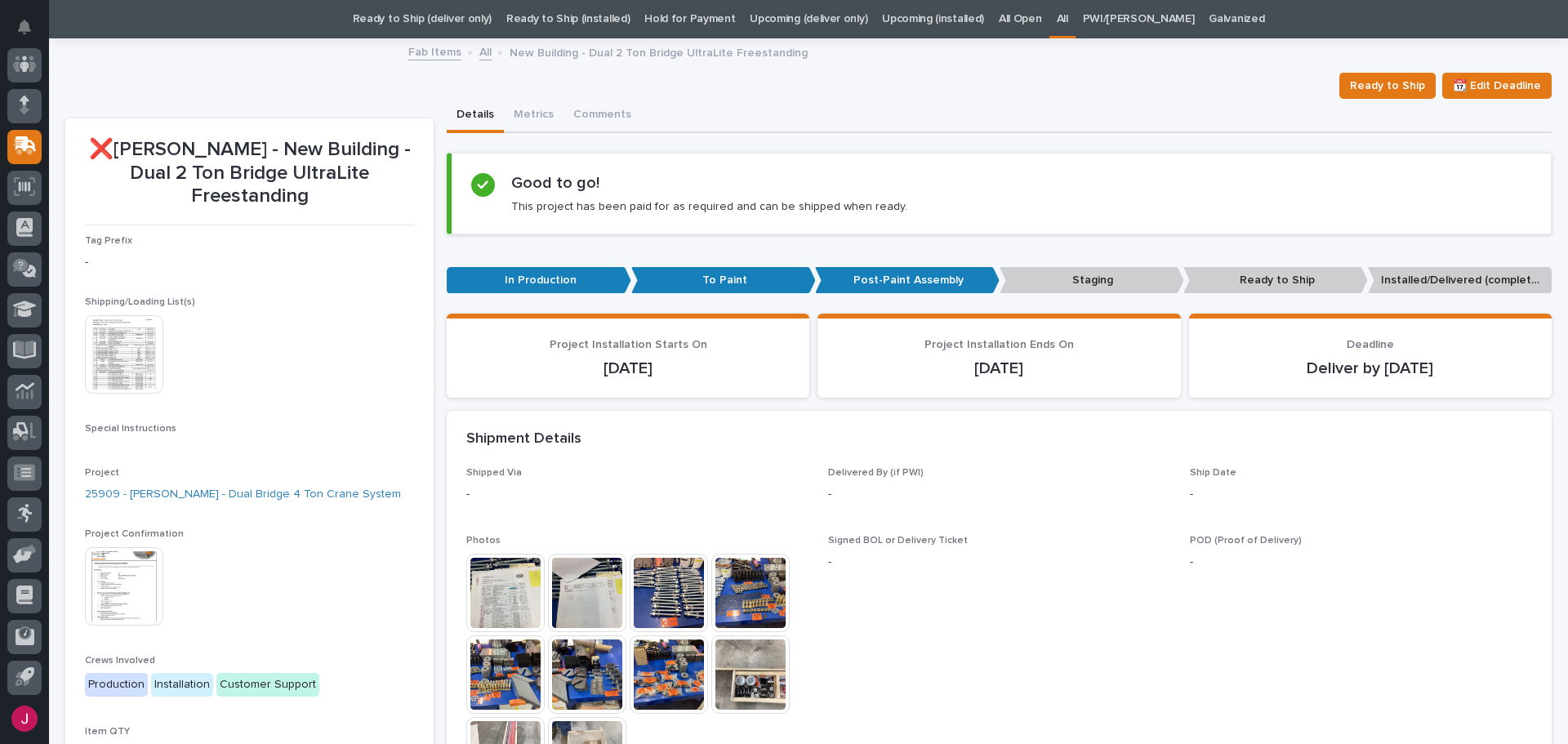
click at [121, 352] on img at bounding box center [124, 354] width 78 height 78
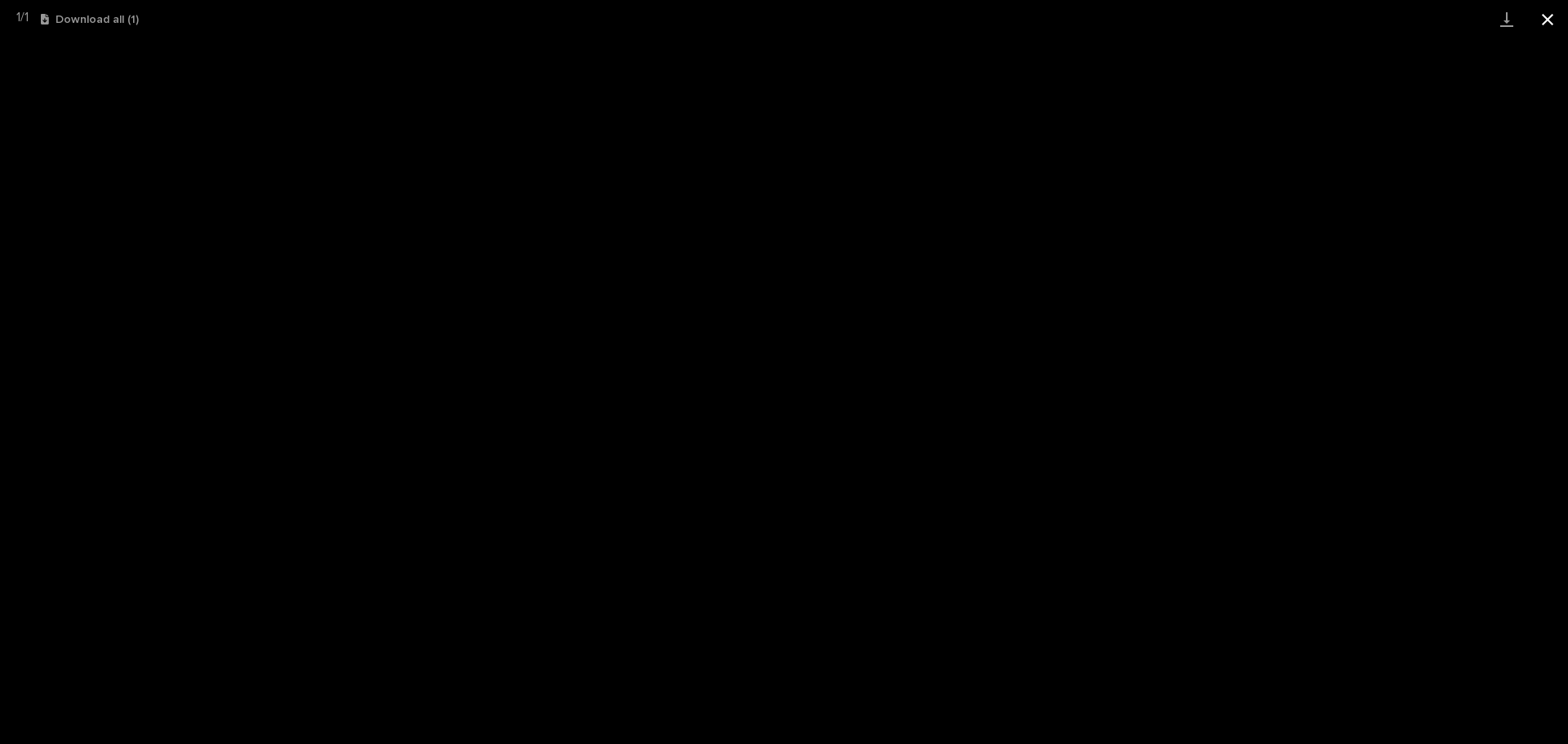
click at [1554, 22] on button "Close gallery" at bounding box center [1548, 19] width 41 height 39
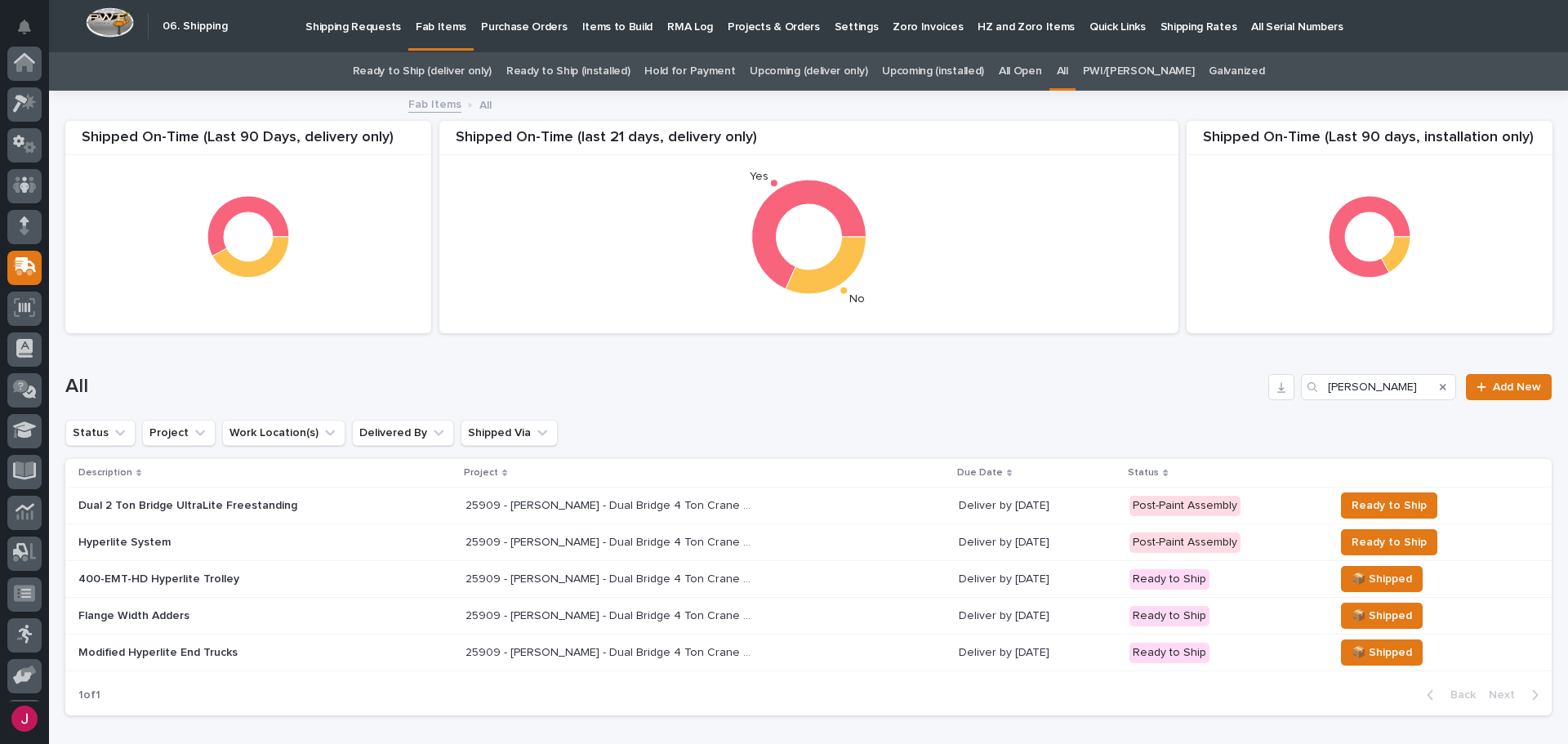
scroll to position [121, 0]
click at [144, 544] on p "Hyperlite System" at bounding box center [221, 542] width 286 height 13
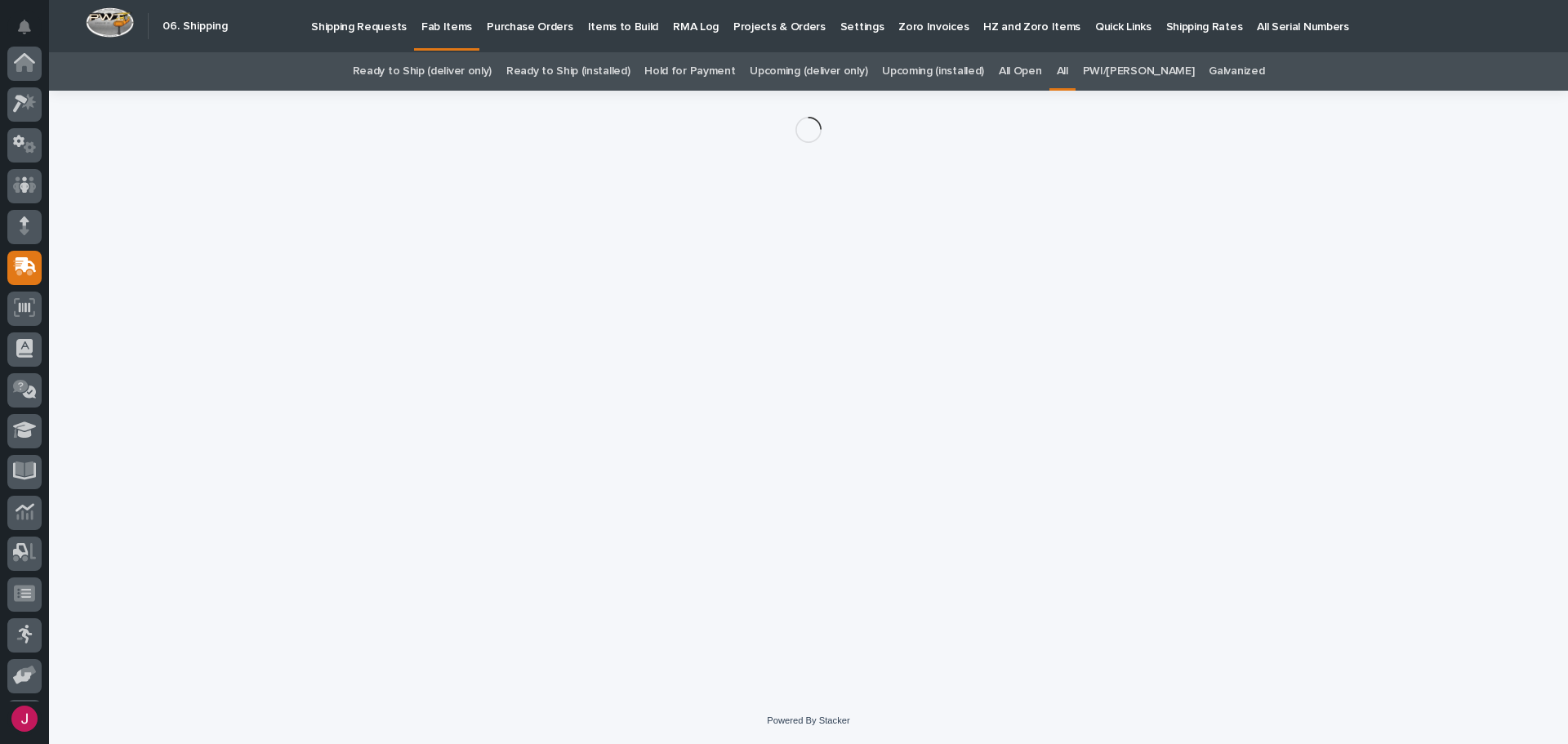
scroll to position [121, 0]
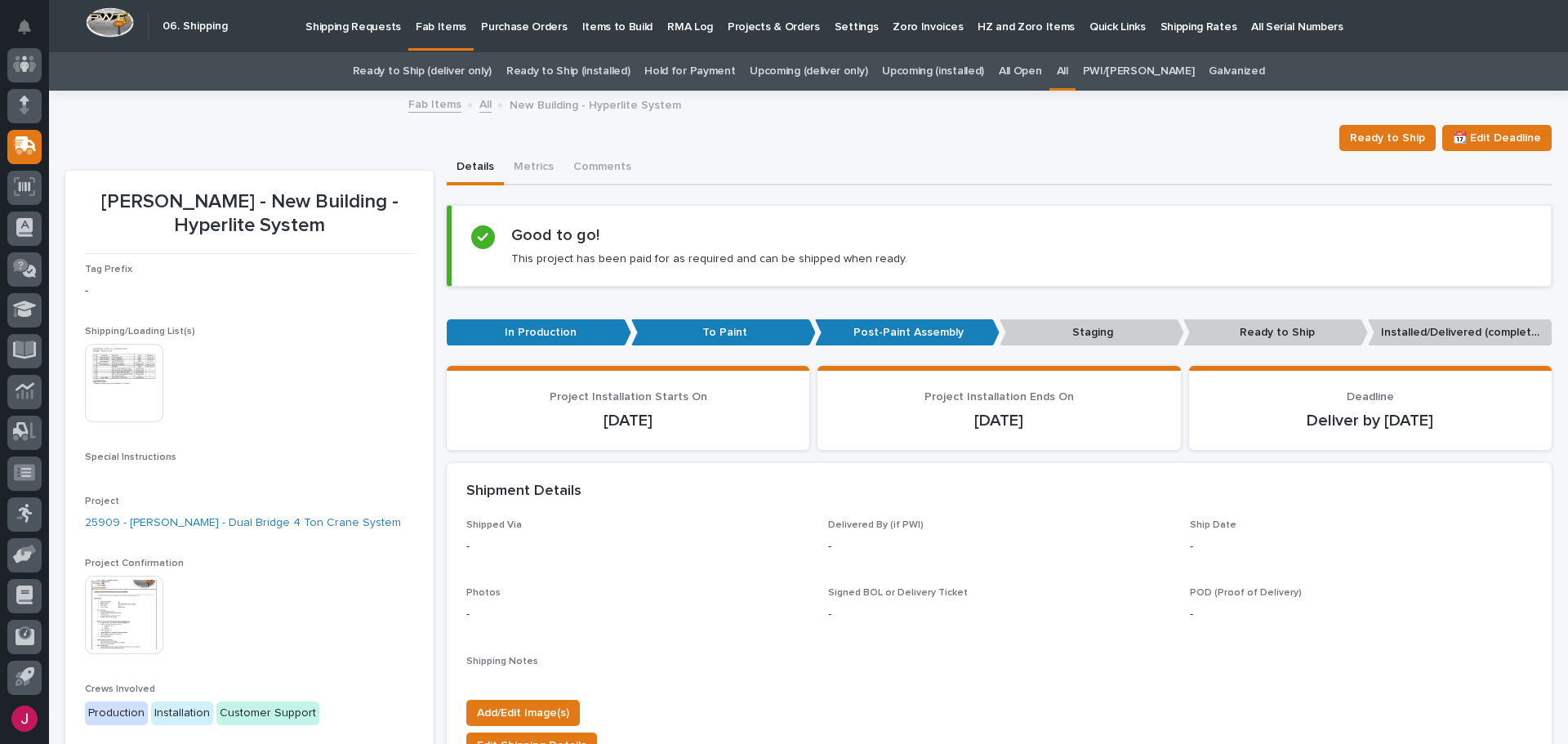
click at [104, 377] on img at bounding box center [124, 382] width 78 height 78
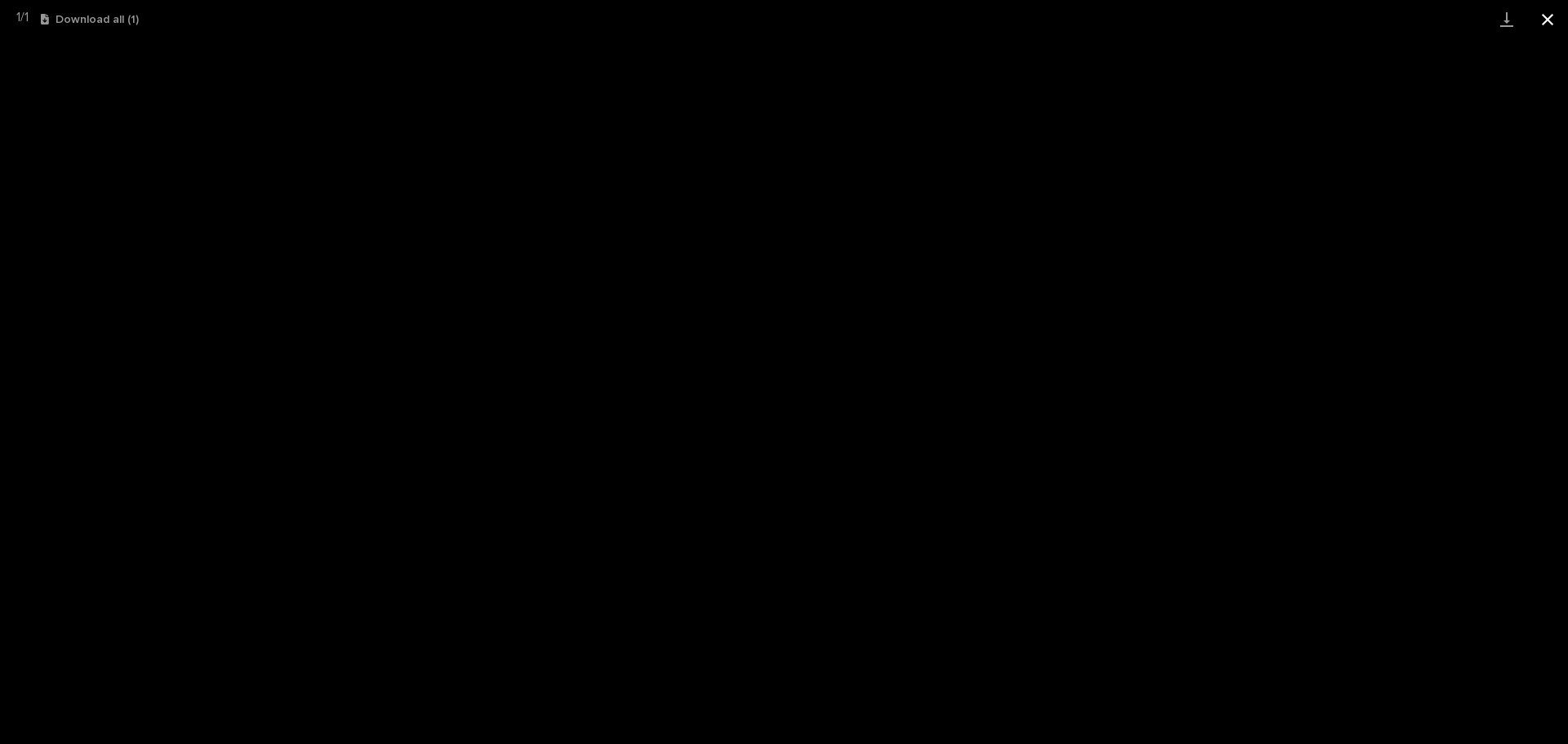
click at [1545, 19] on button "Close gallery" at bounding box center [1548, 19] width 41 height 39
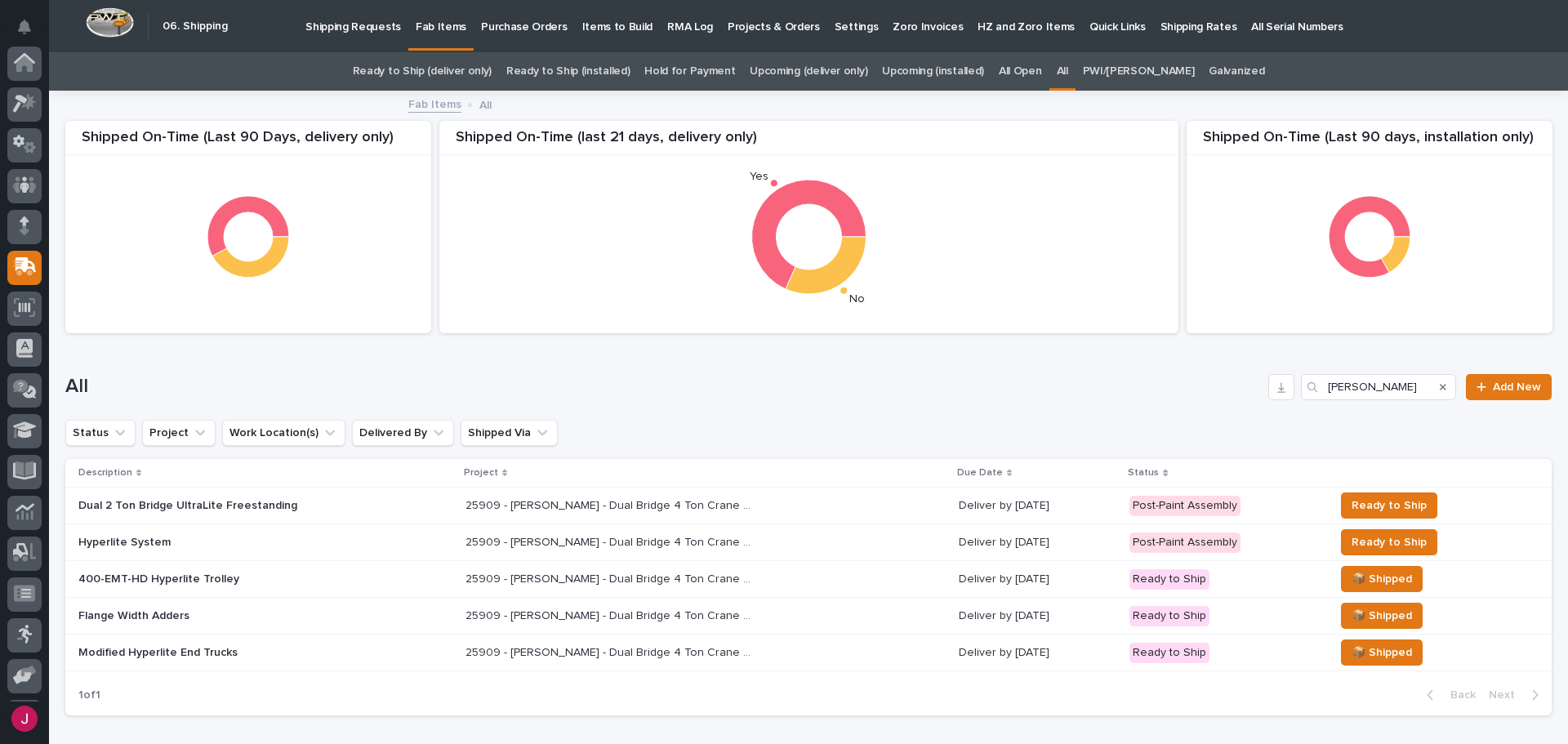
scroll to position [121, 0]
click at [161, 580] on p "400-EMT-HD Hyperlite Trolley" at bounding box center [221, 579] width 286 height 13
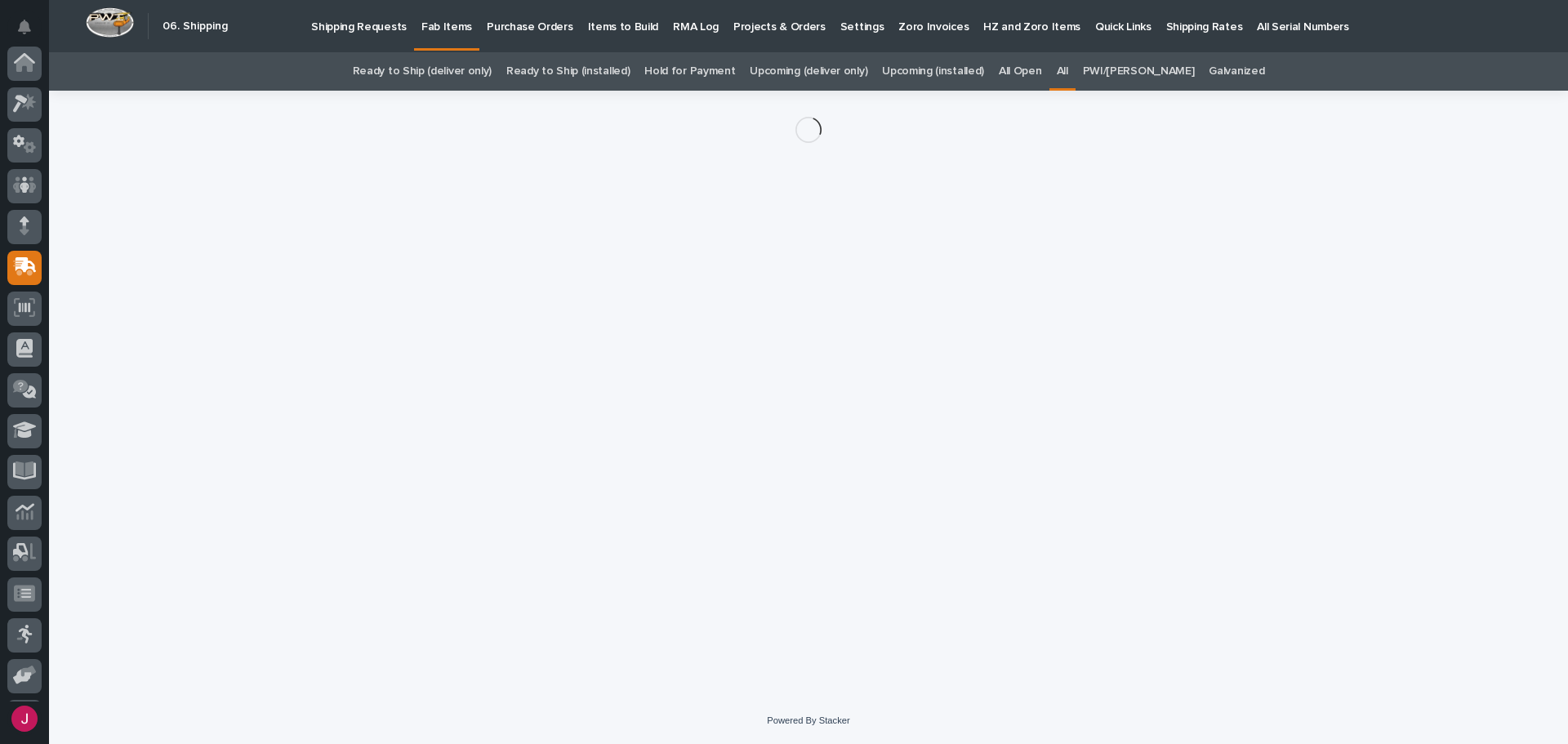
scroll to position [121, 0]
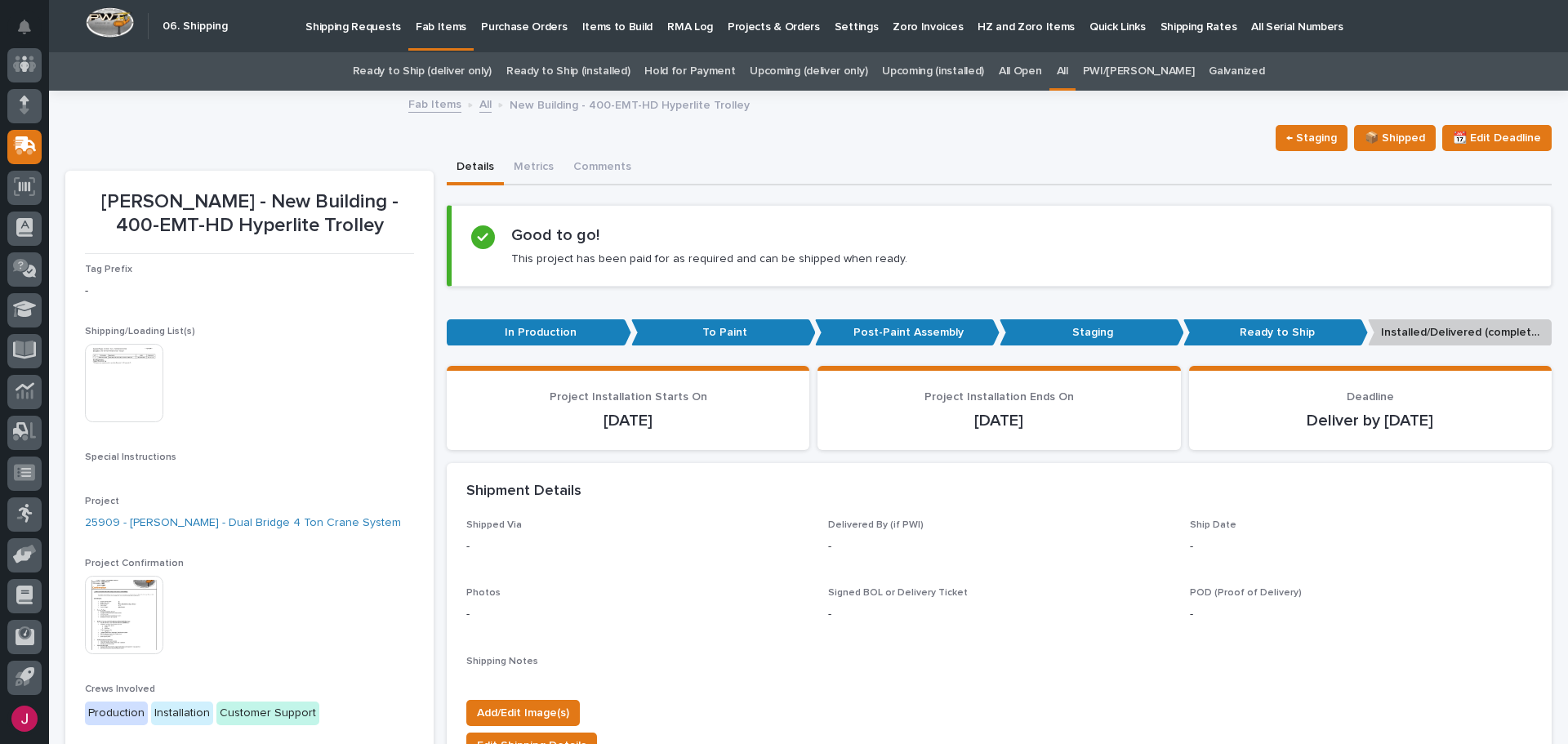
click at [139, 404] on img at bounding box center [124, 382] width 78 height 78
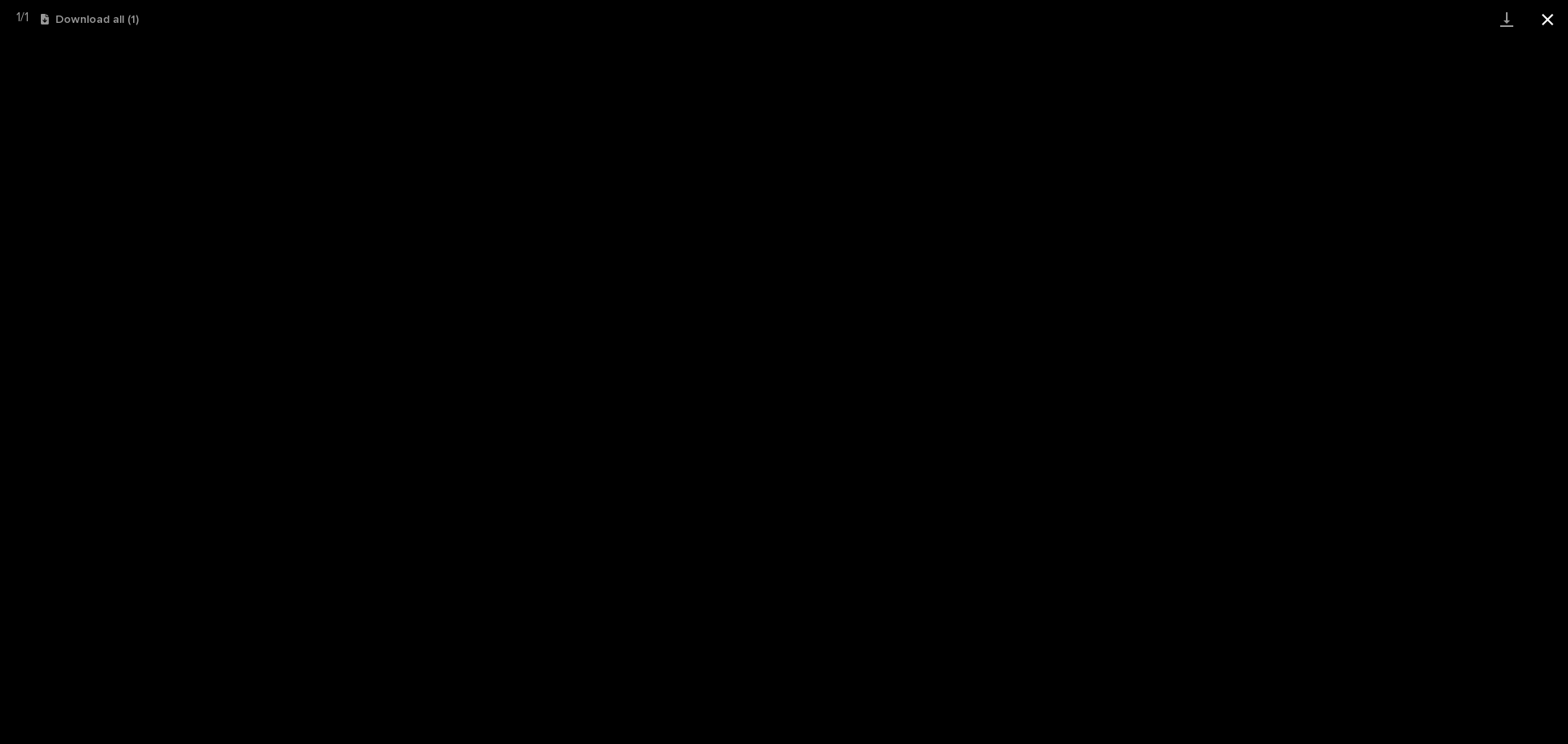
click at [1551, 13] on button "Close gallery" at bounding box center [1548, 19] width 41 height 39
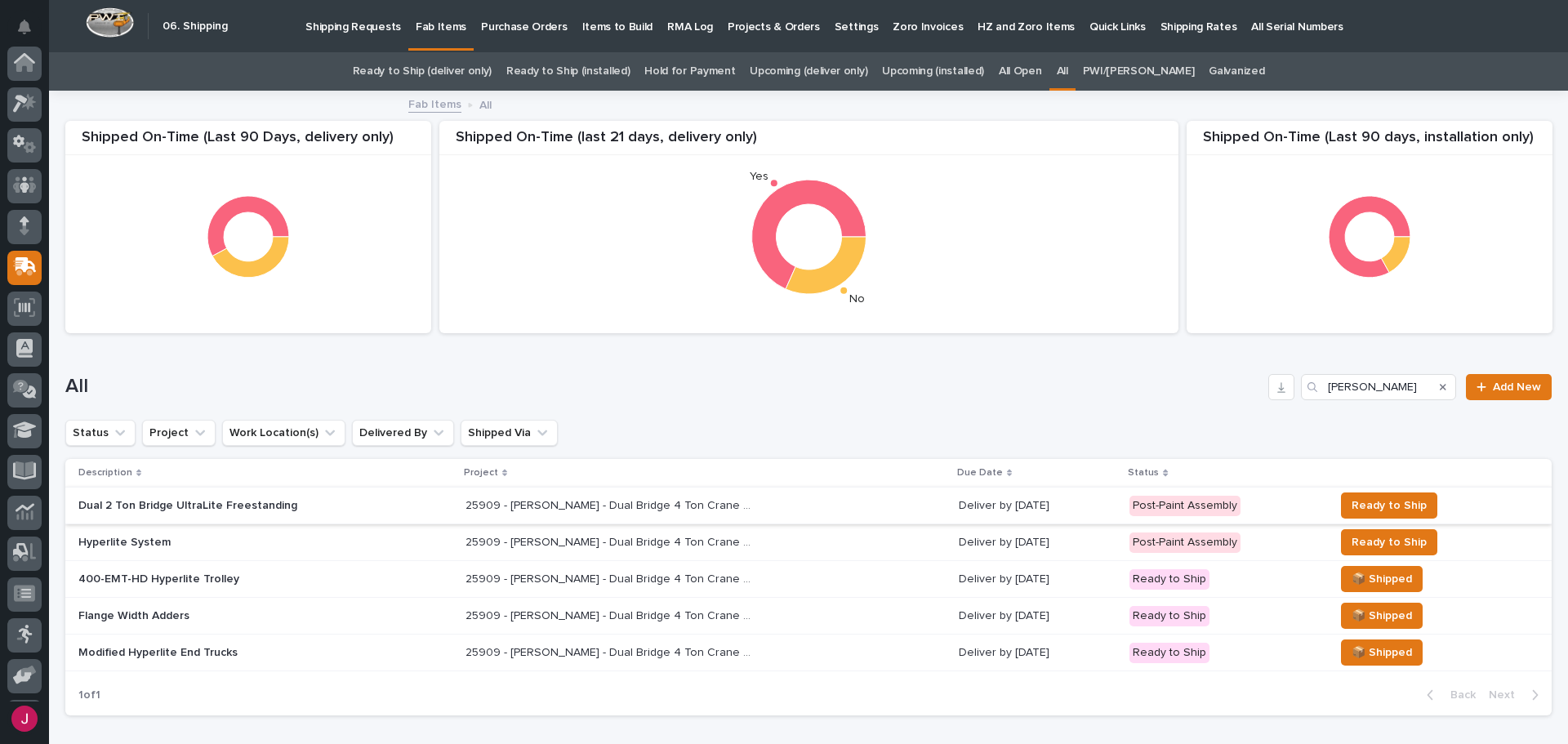
scroll to position [121, 0]
click at [164, 612] on p "Flange Width Adders" at bounding box center [221, 616] width 286 height 13
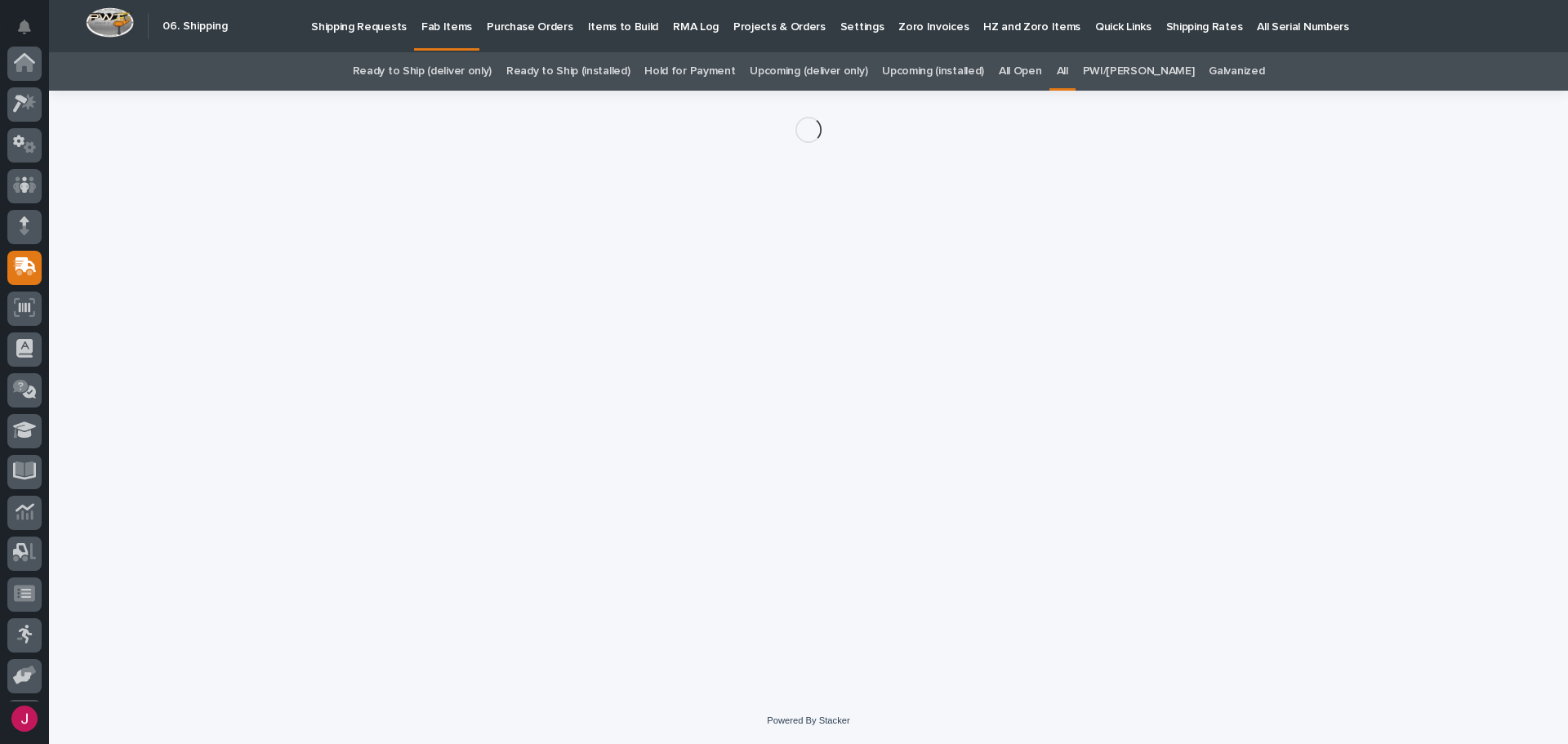
scroll to position [121, 0]
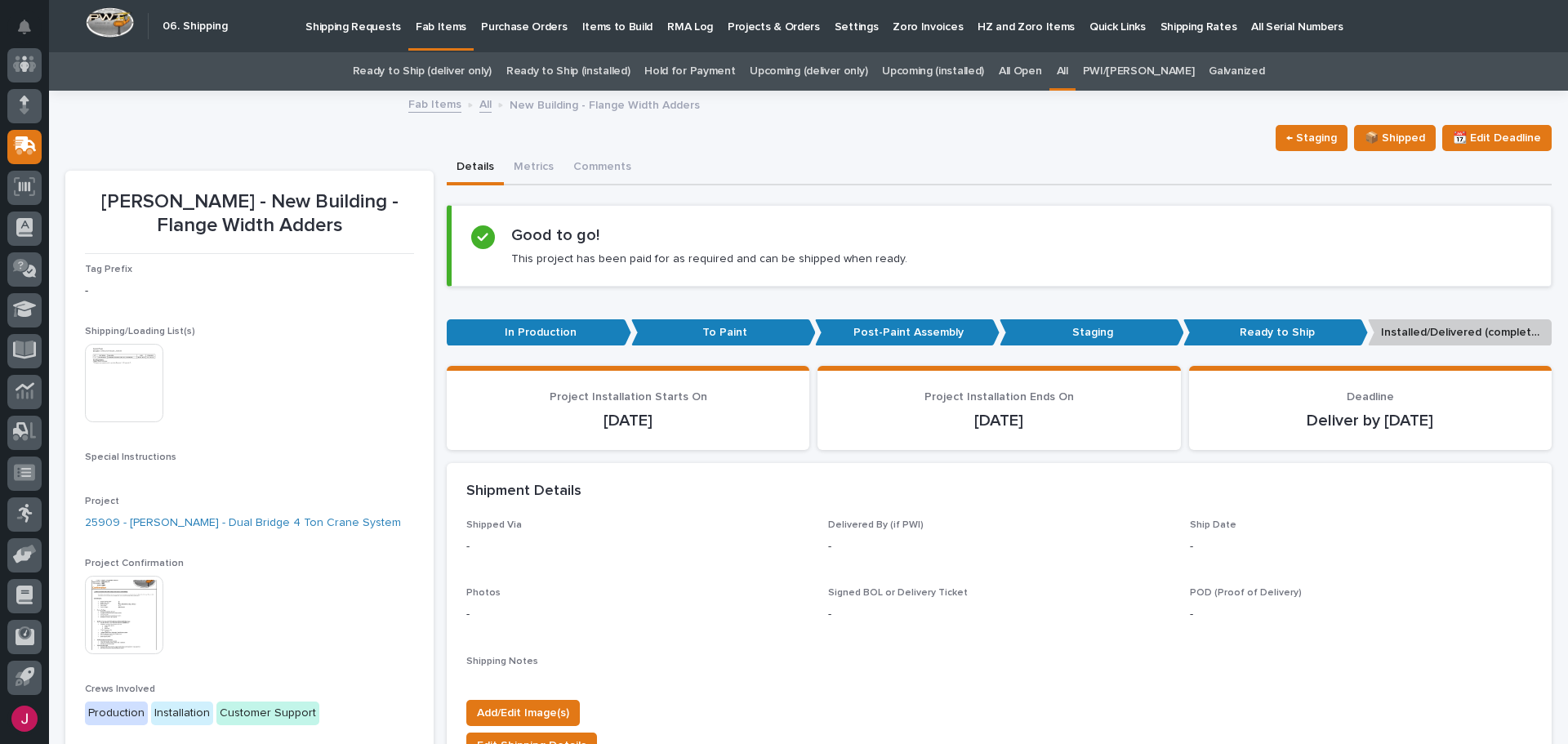
click at [138, 369] on img at bounding box center [124, 382] width 78 height 78
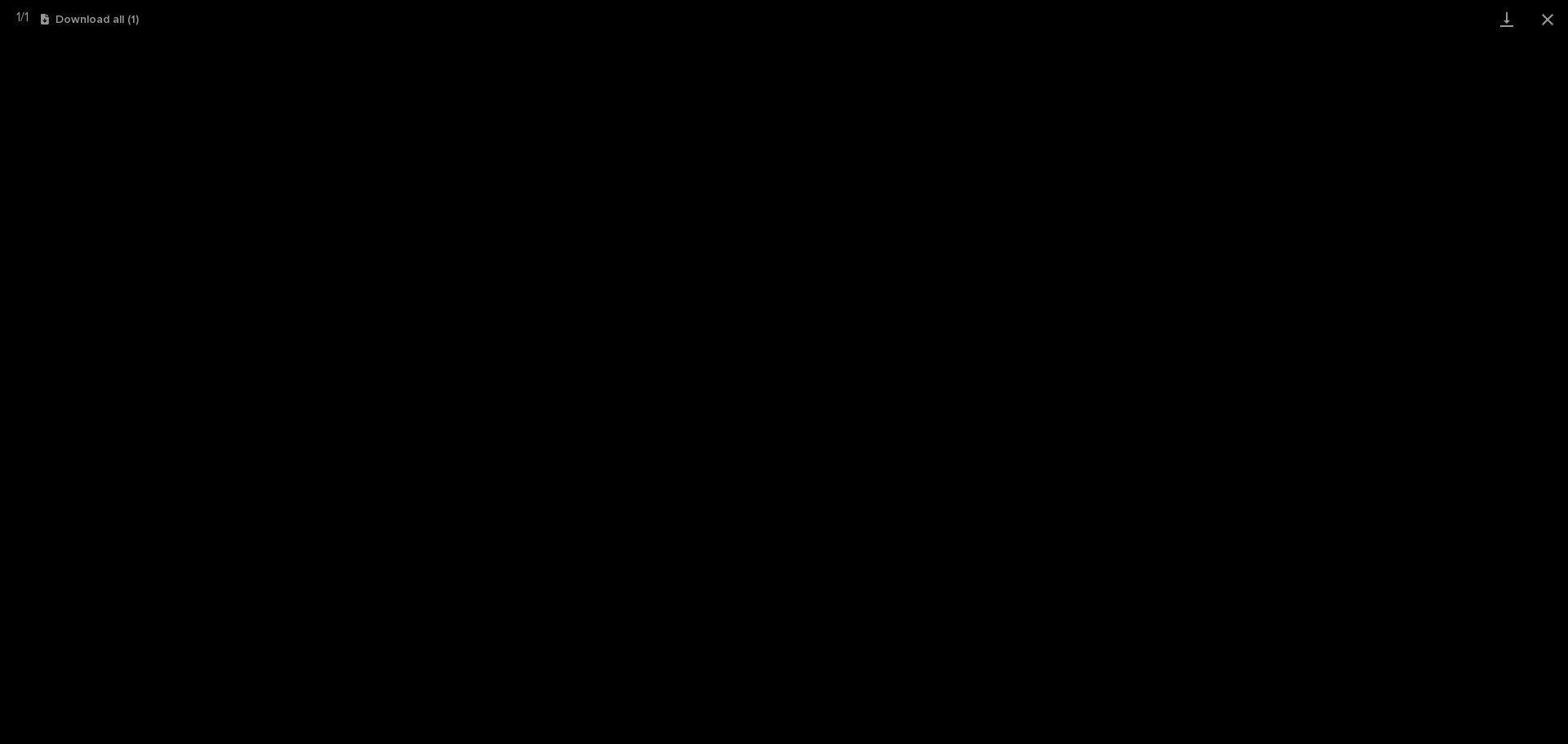
drag, startPoint x: 1546, startPoint y: 14, endPoint x: 1304, endPoint y: 38, distance: 243.2
click at [1546, 13] on button "Close gallery" at bounding box center [1548, 19] width 41 height 39
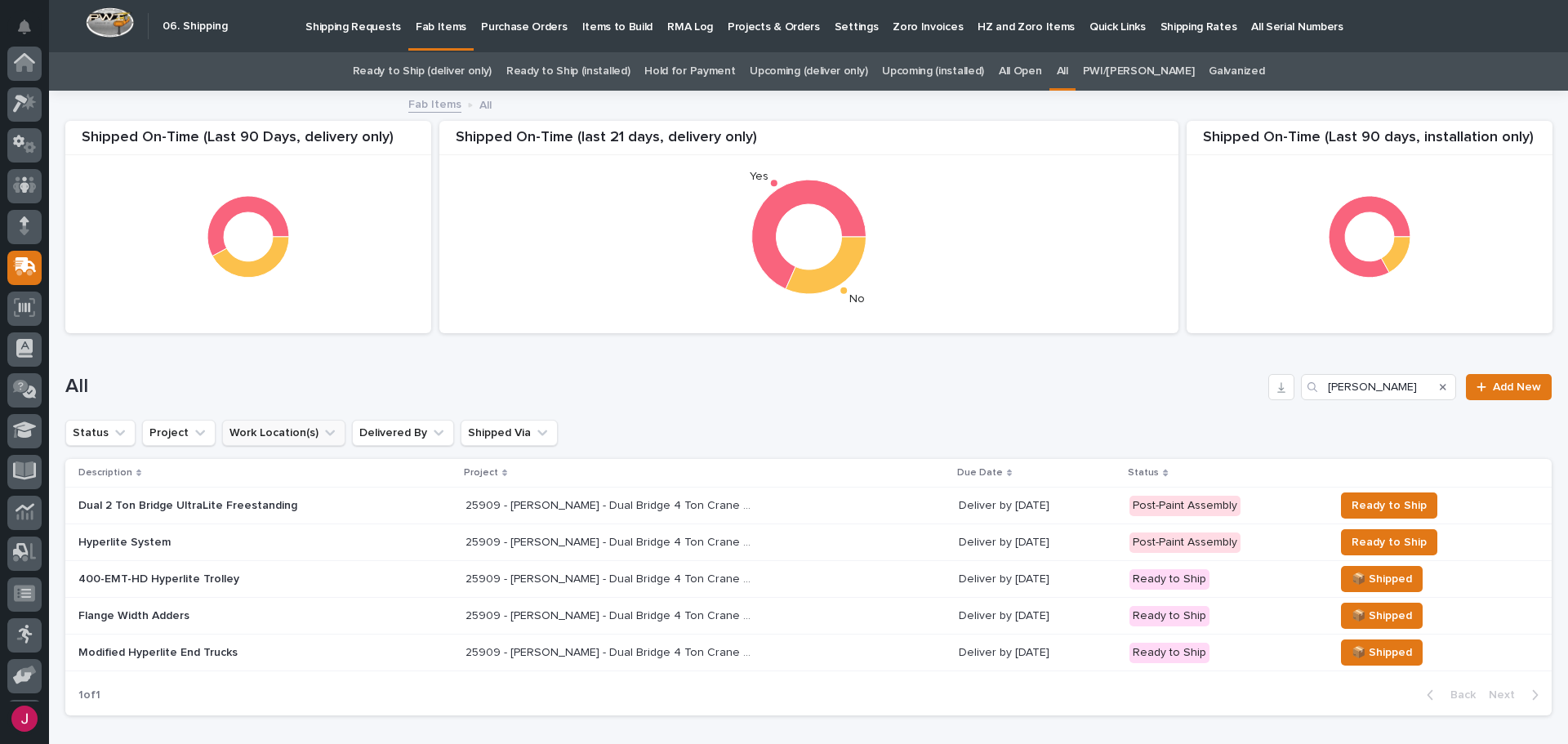
scroll to position [121, 0]
click at [182, 651] on p "Modified Hyperlite End Trucks" at bounding box center [221, 652] width 286 height 13
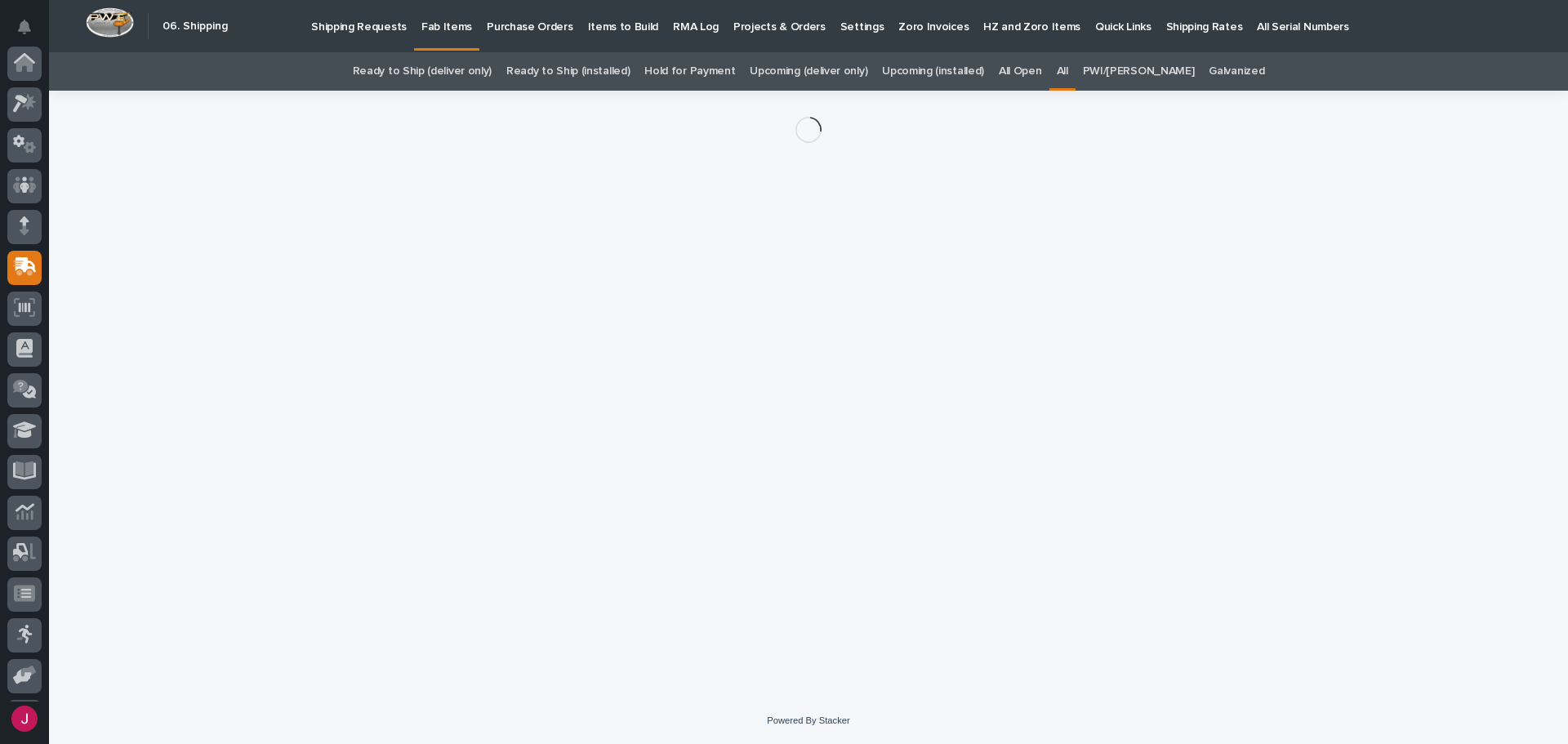
scroll to position [121, 0]
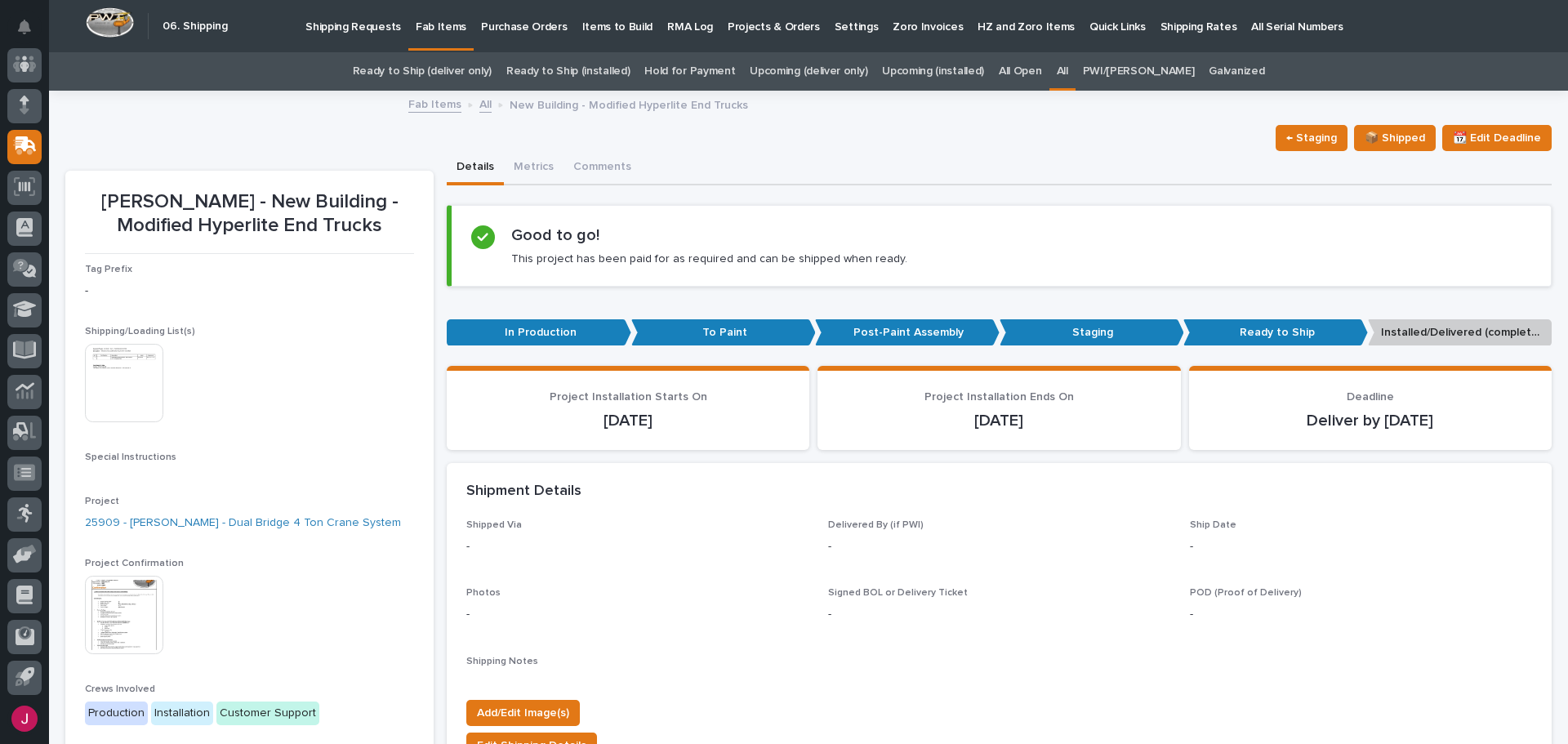
click at [118, 398] on img at bounding box center [124, 382] width 78 height 78
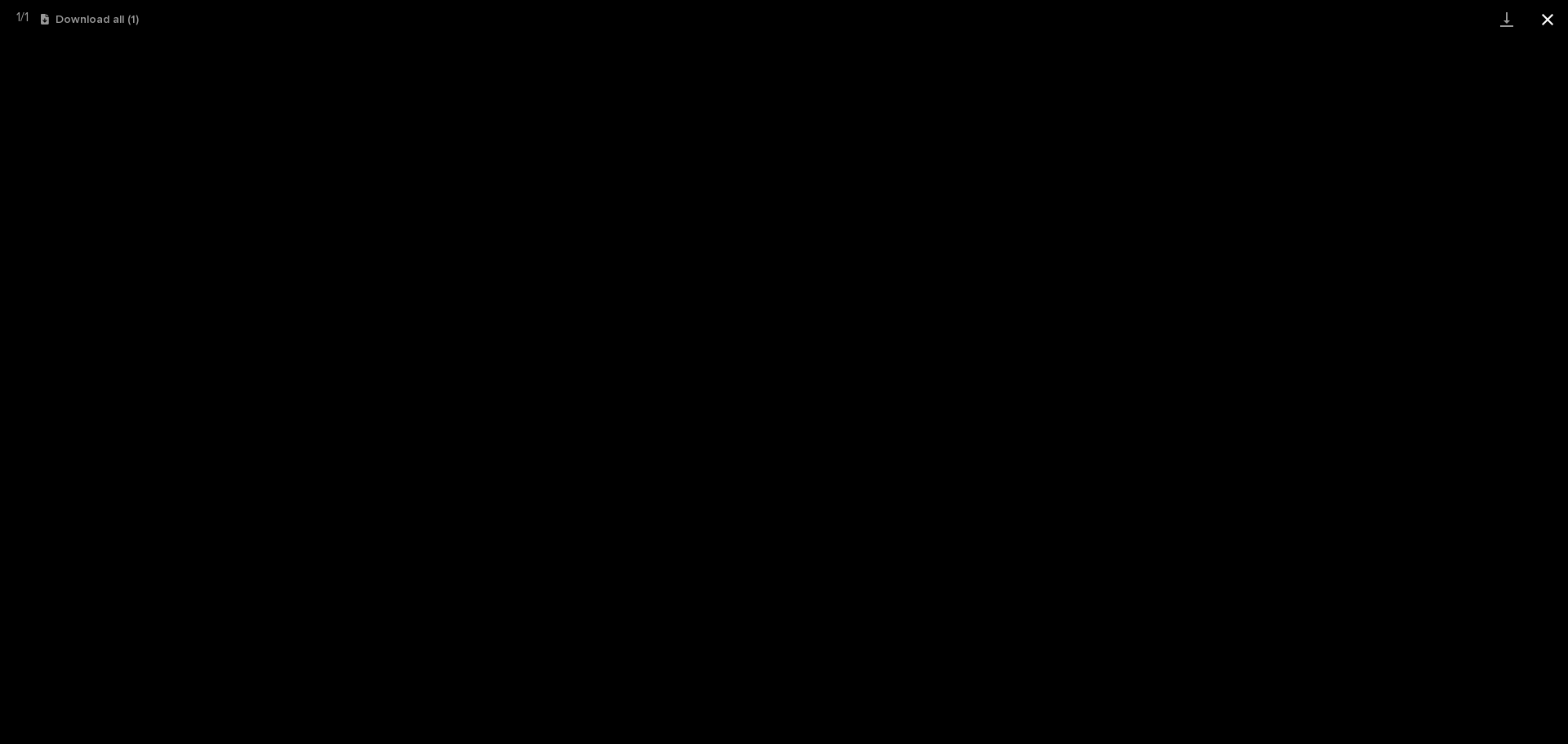
click at [1553, 17] on button "Close gallery" at bounding box center [1548, 19] width 41 height 39
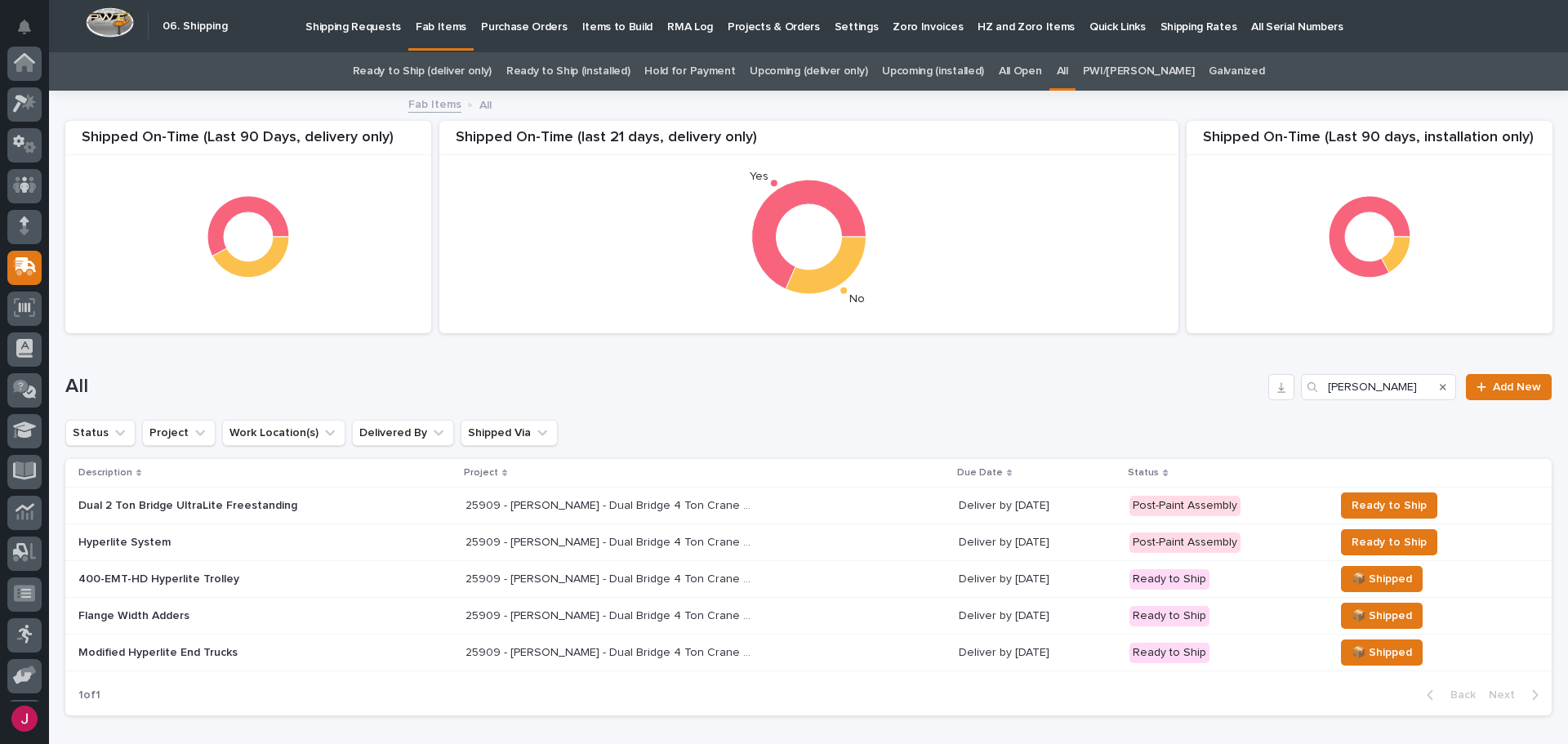
scroll to position [121, 0]
